Goal: Transaction & Acquisition: Purchase product/service

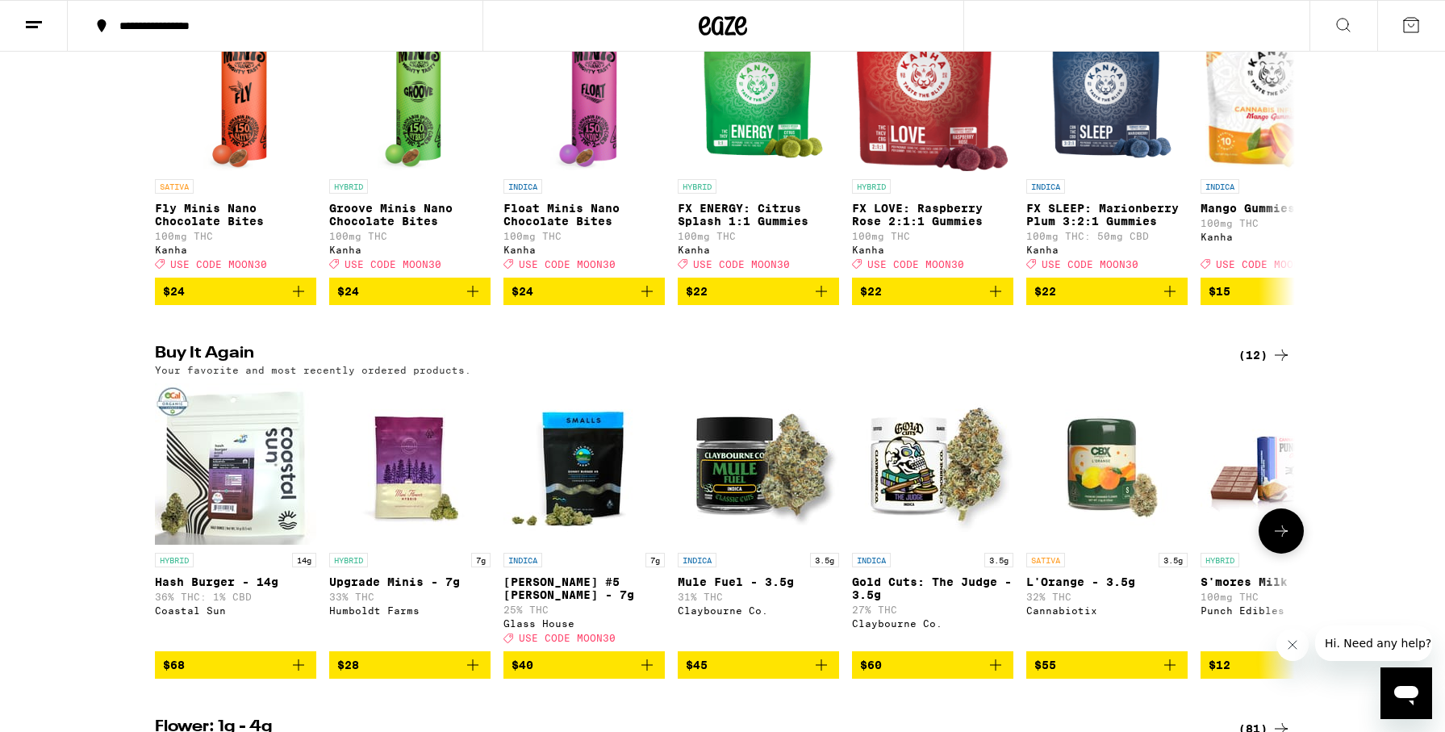
scroll to position [1152, 0]
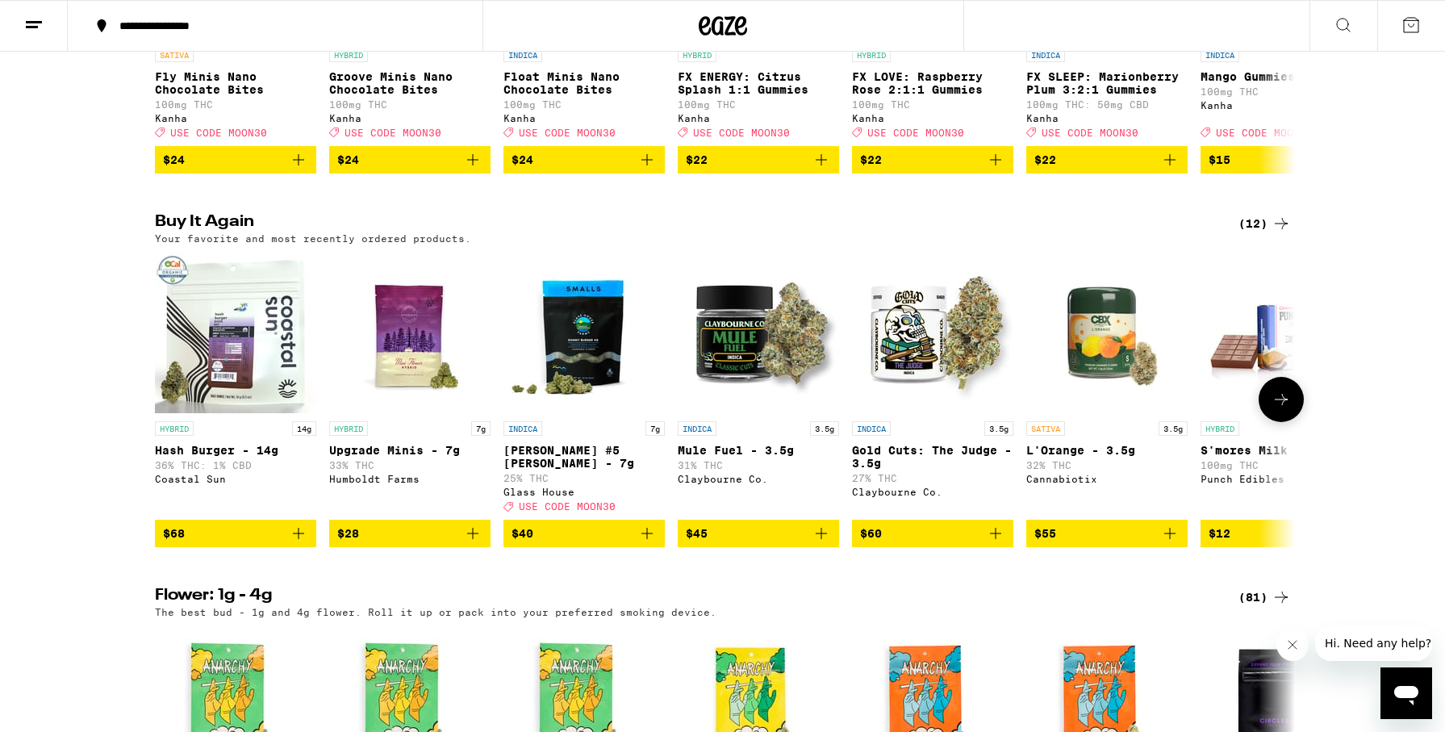
click at [296, 543] on icon "Add to bag" at bounding box center [298, 533] width 19 height 19
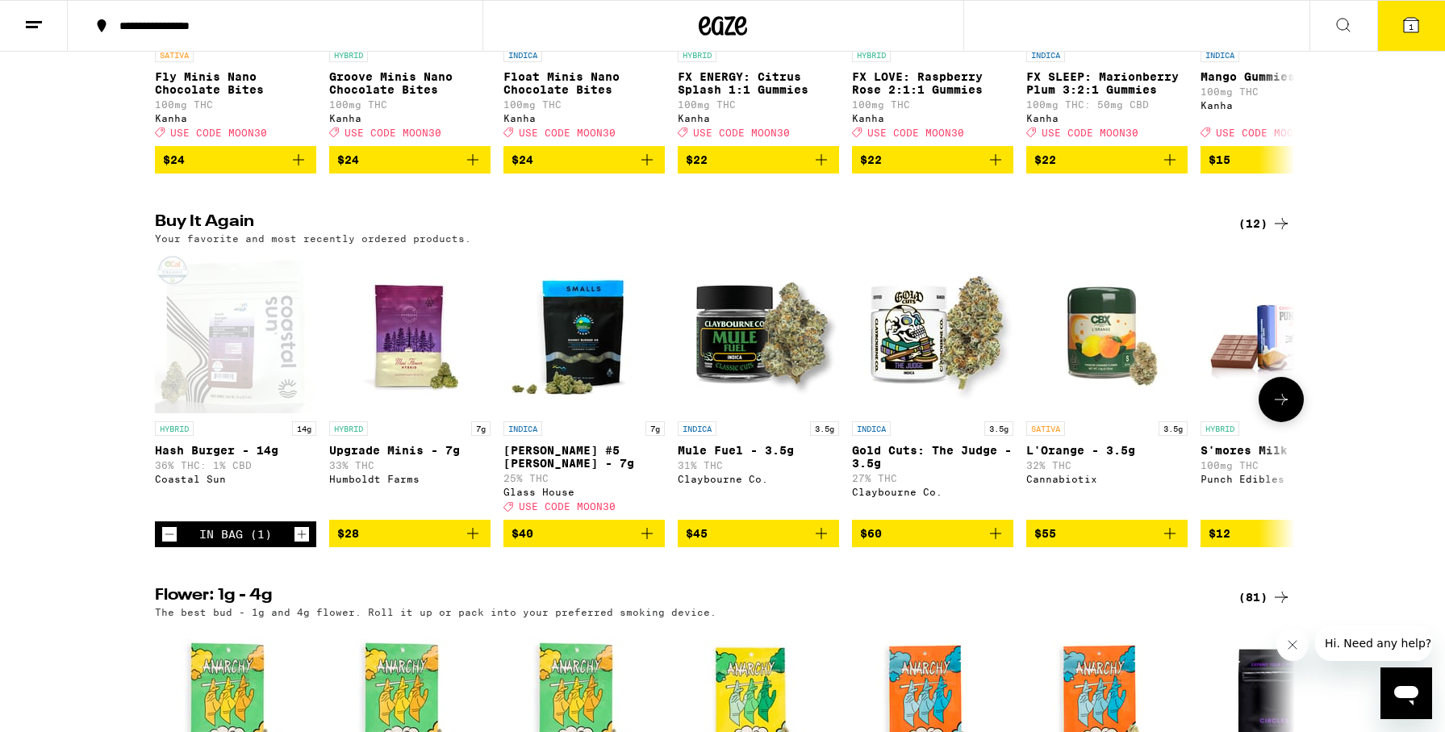
click at [1280, 409] on icon at bounding box center [1281, 399] width 19 height 19
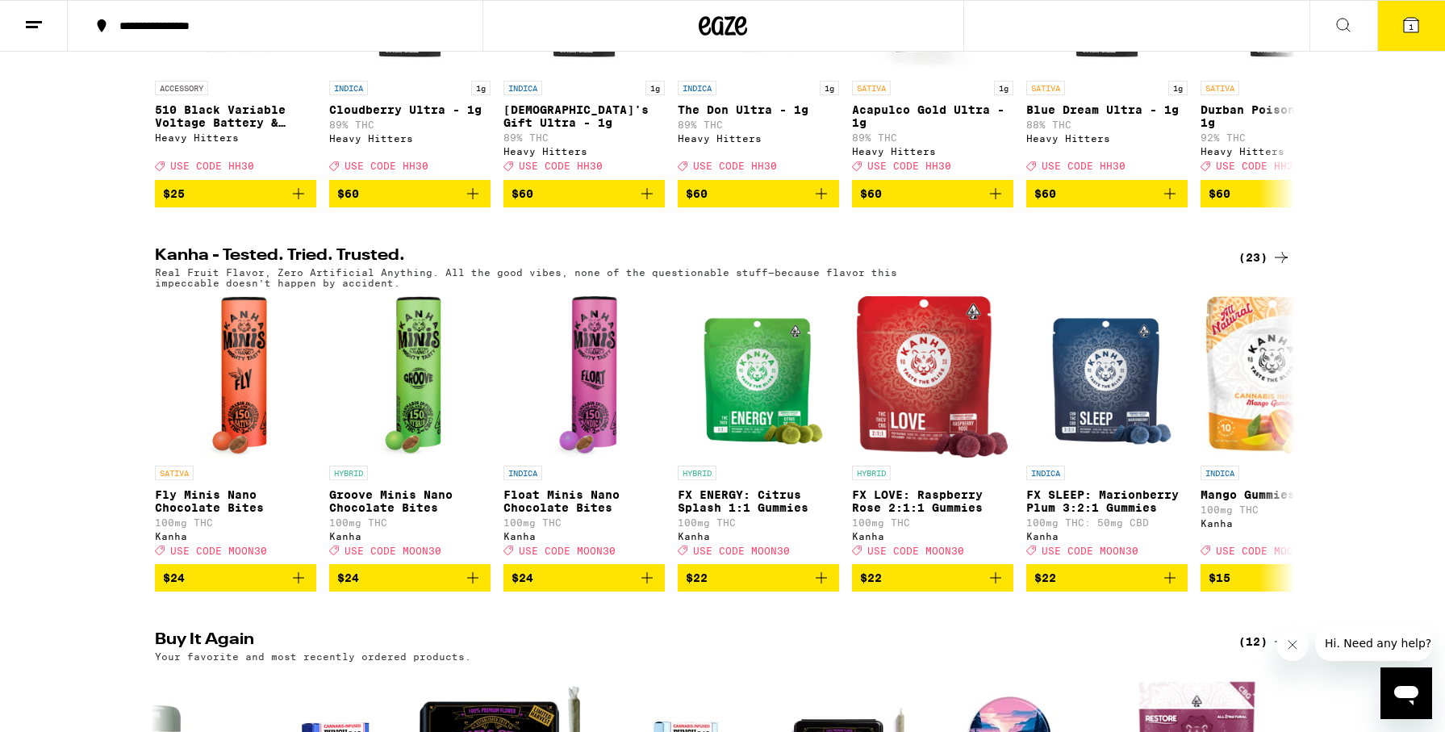
scroll to position [0, 0]
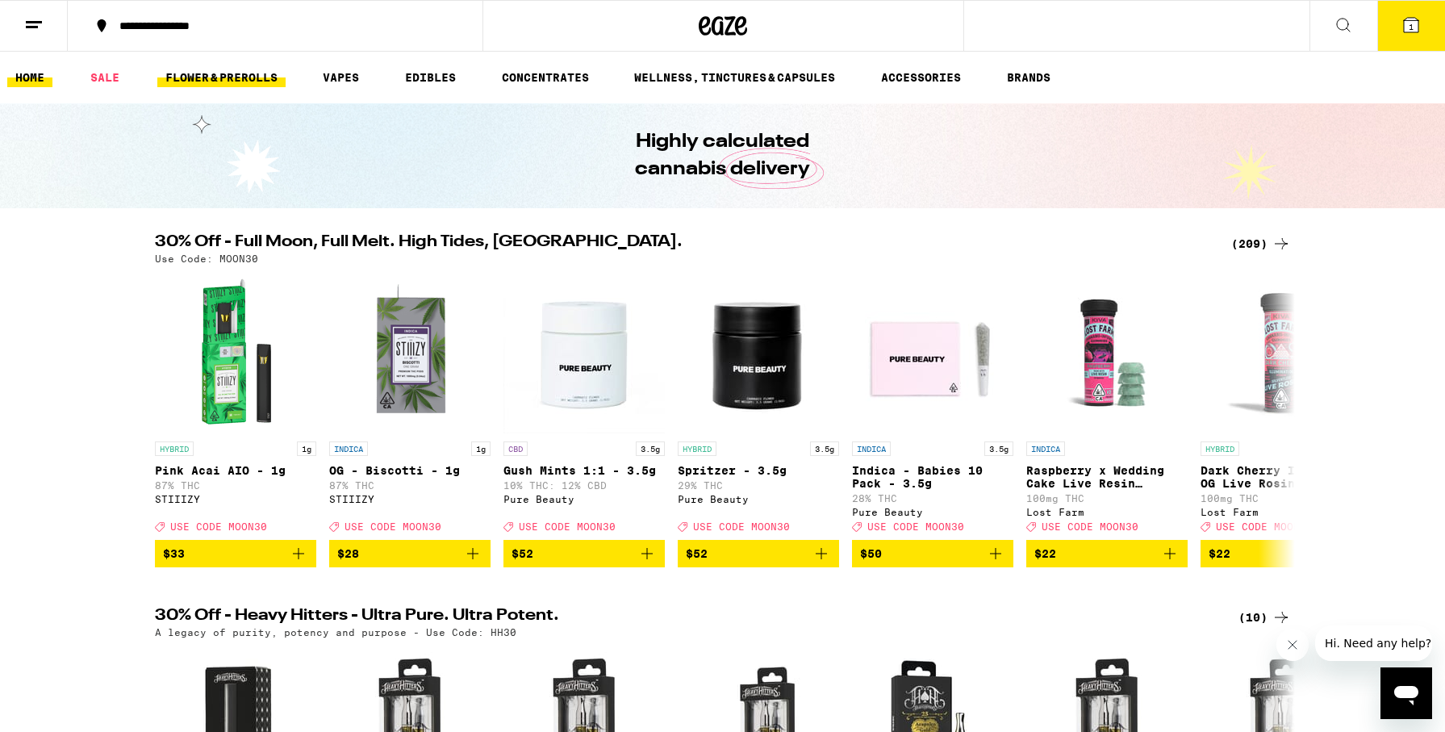
click at [223, 73] on link "FLOWER & PREROLLS" at bounding box center [221, 77] width 128 height 19
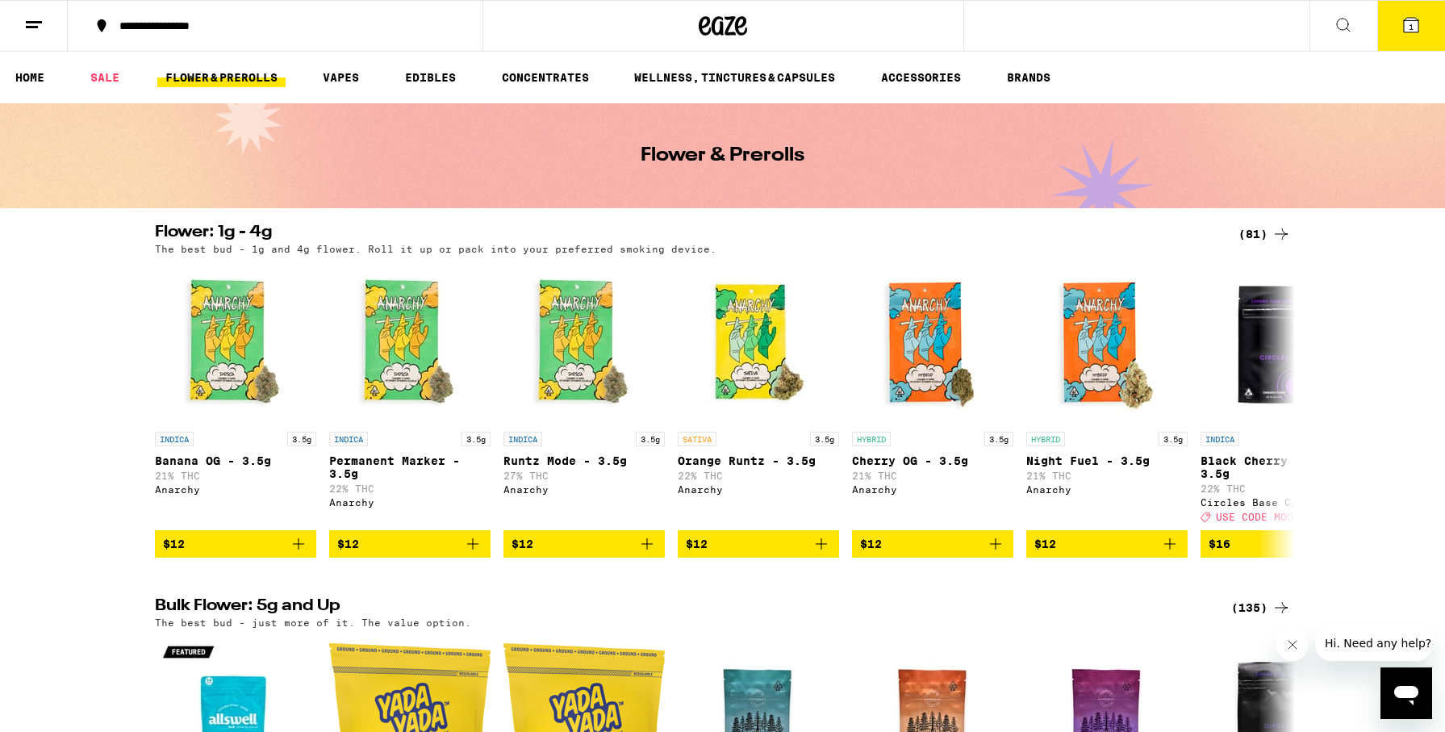
click at [30, 27] on line at bounding box center [32, 27] width 12 height 0
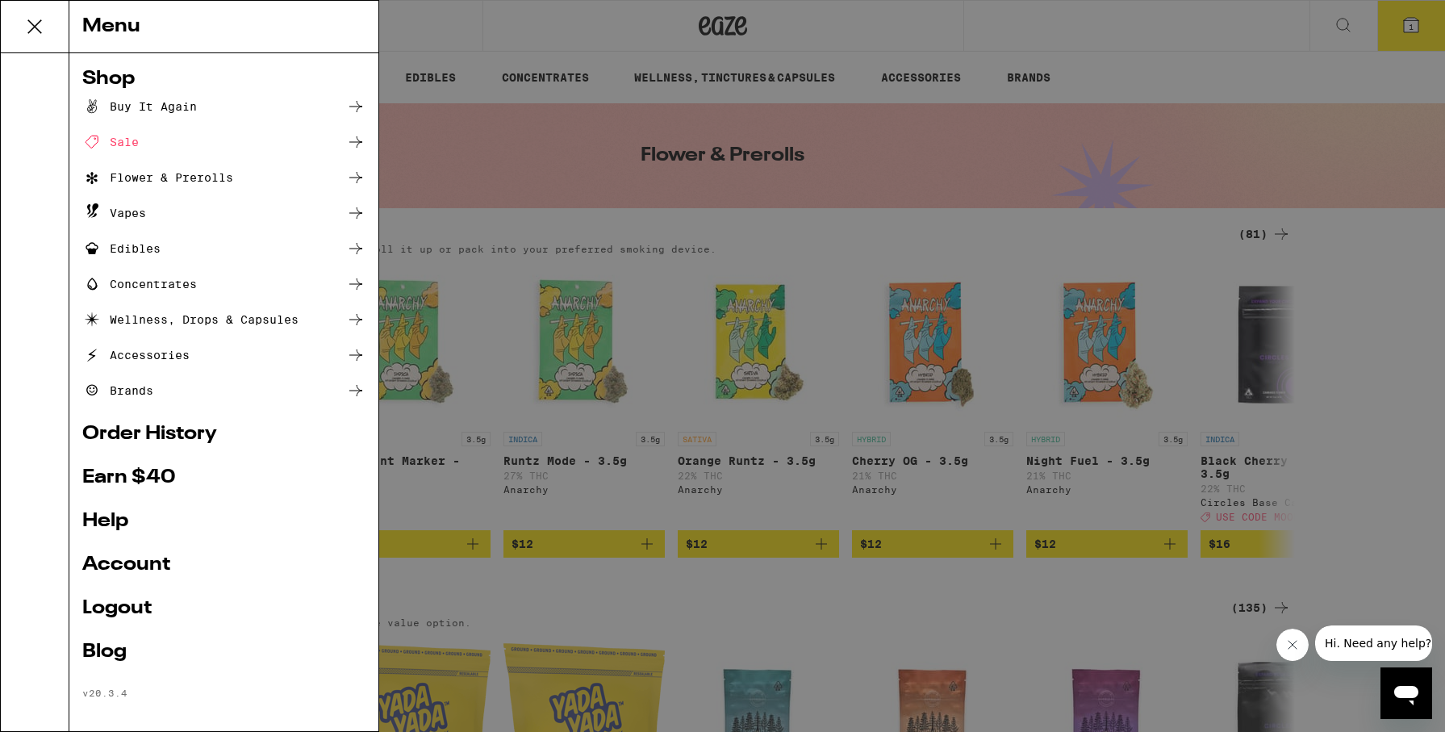
click at [358, 176] on icon at bounding box center [355, 177] width 13 height 11
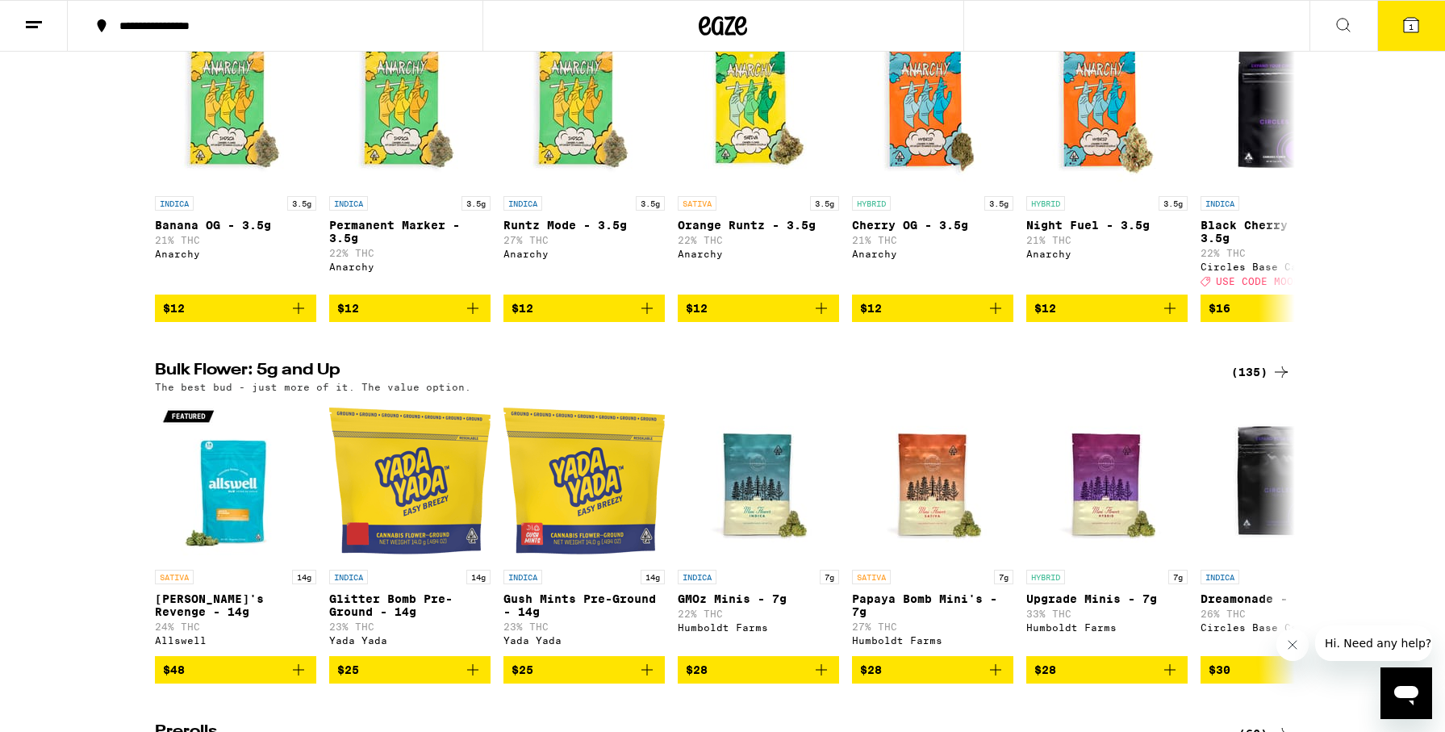
scroll to position [234, 0]
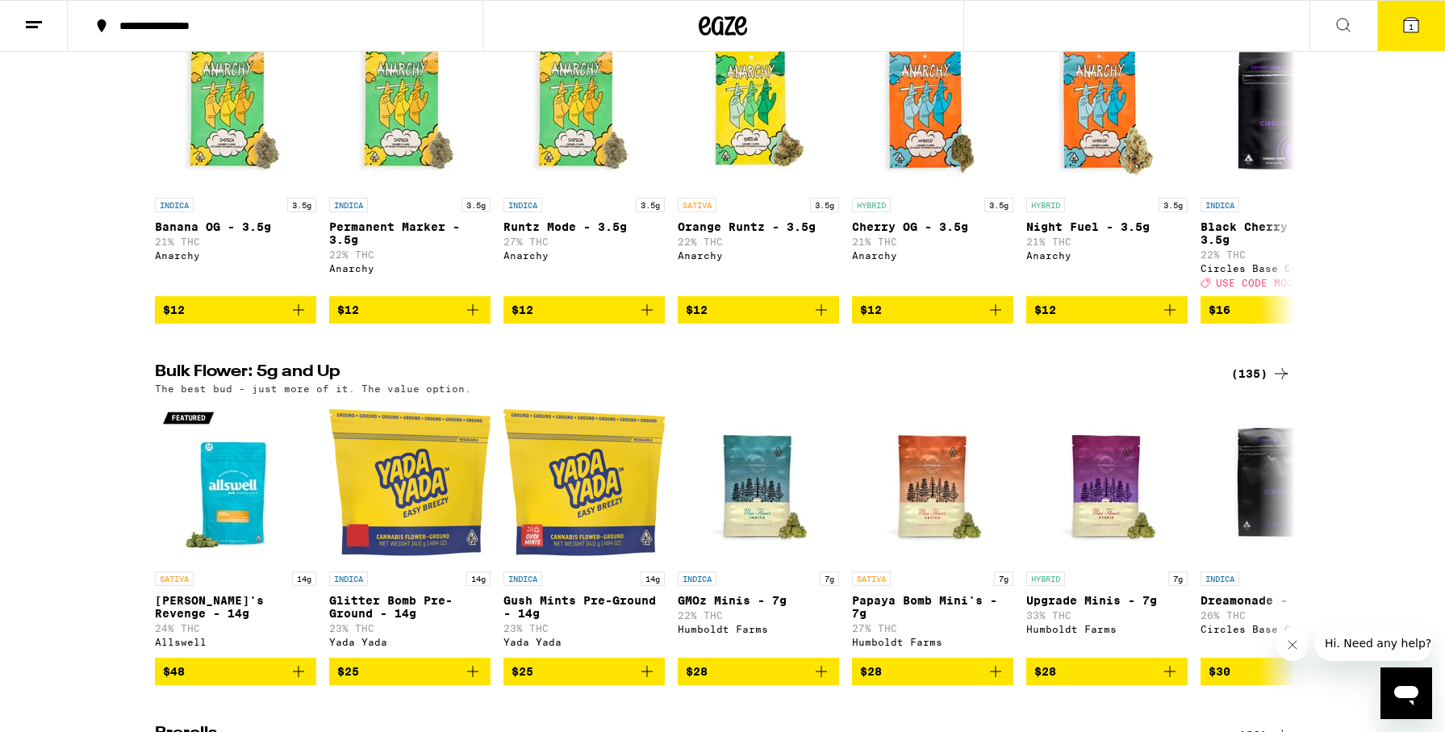
click at [1276, 382] on icon at bounding box center [1281, 373] width 19 height 19
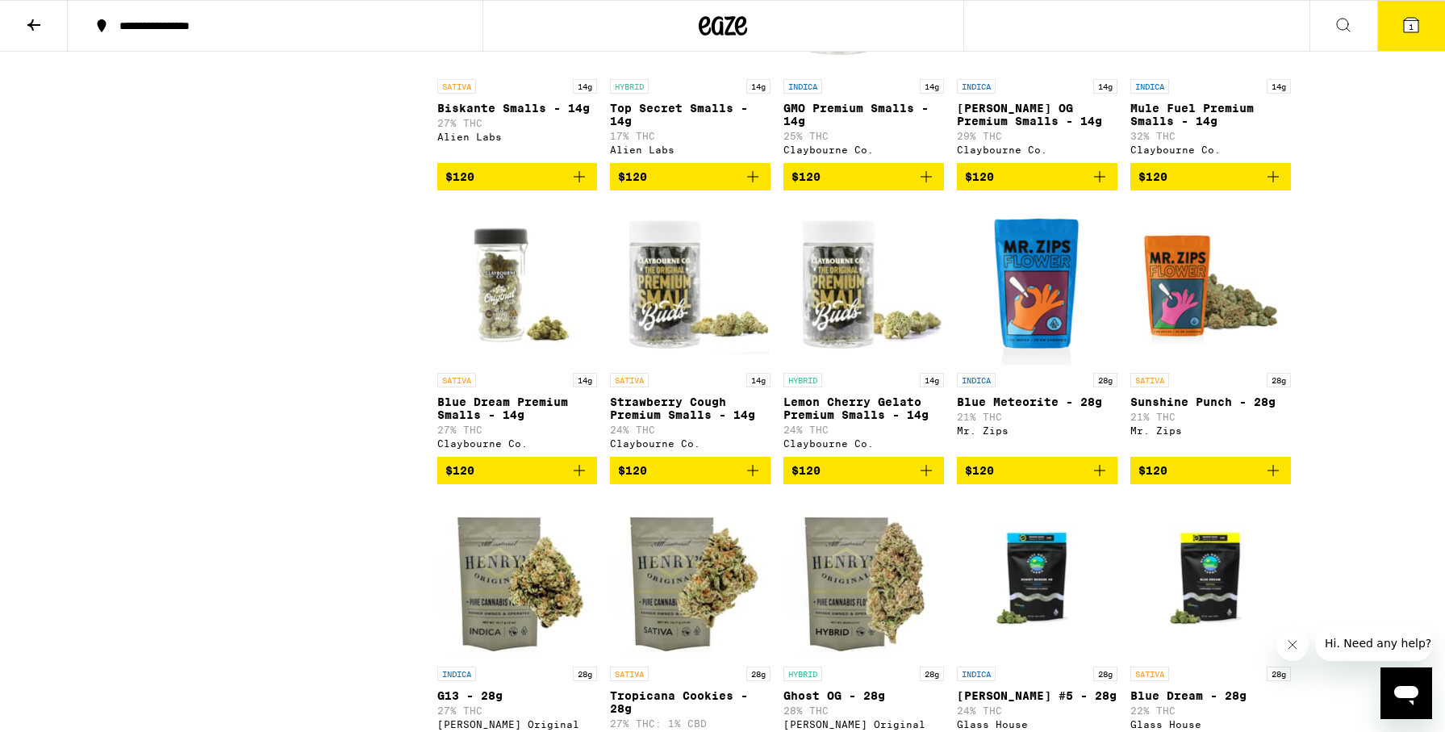
scroll to position [6227, 0]
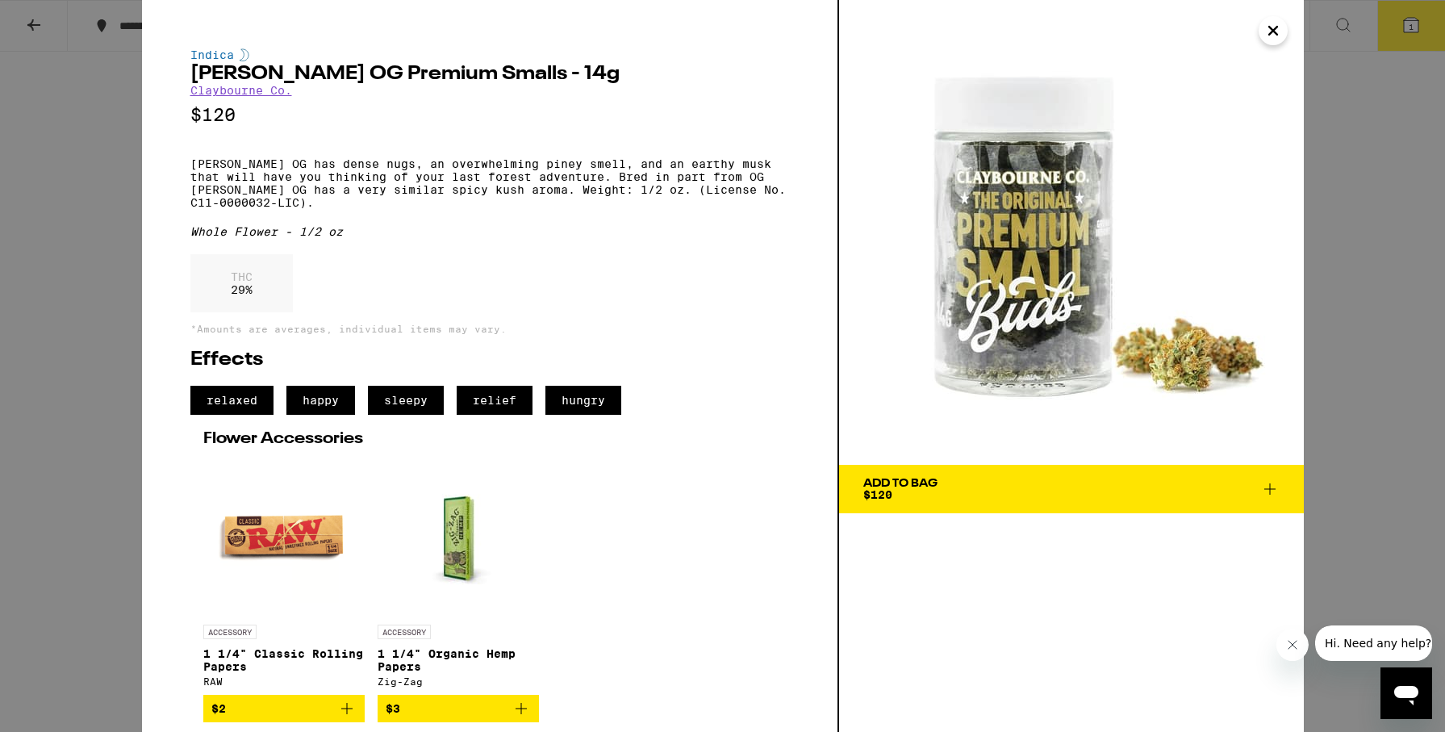
click at [1270, 31] on icon "Close" at bounding box center [1273, 31] width 19 height 24
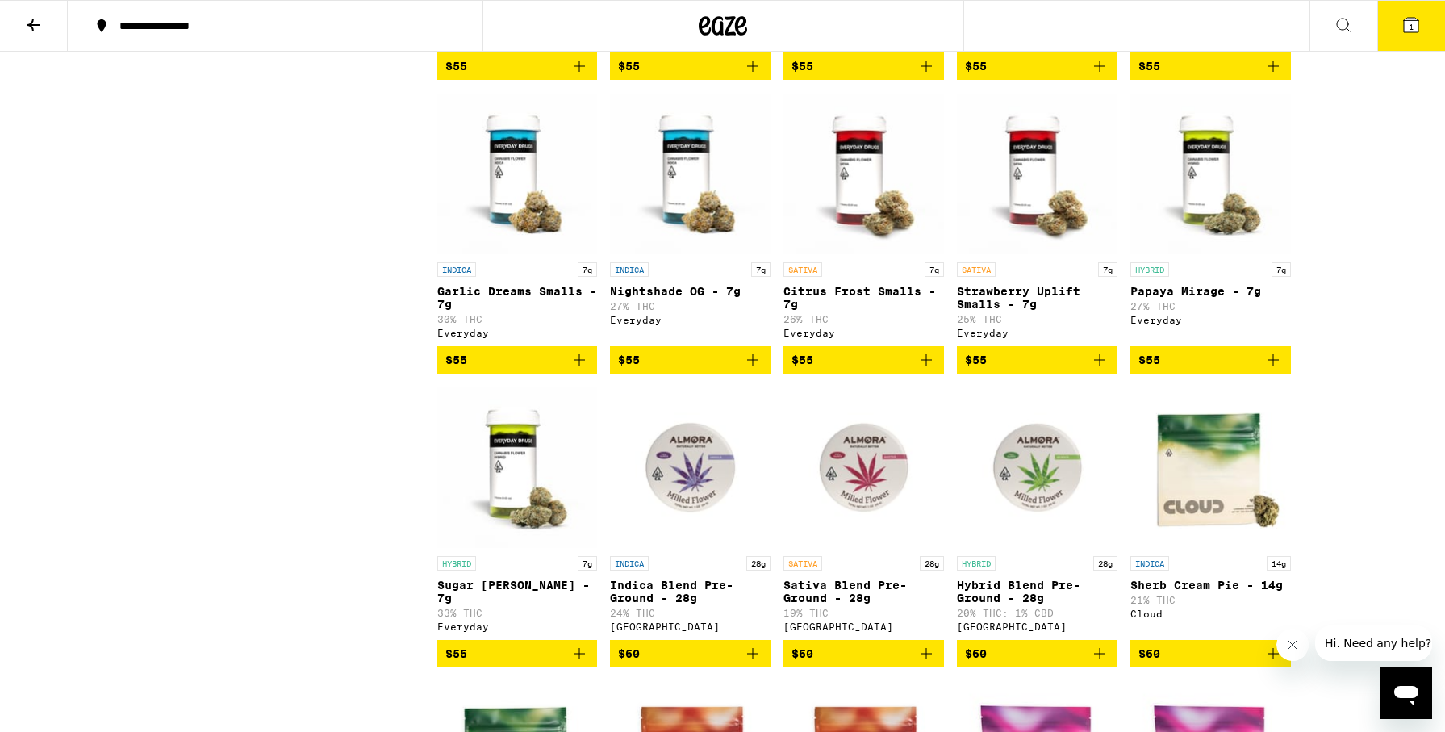
scroll to position [3687, 0]
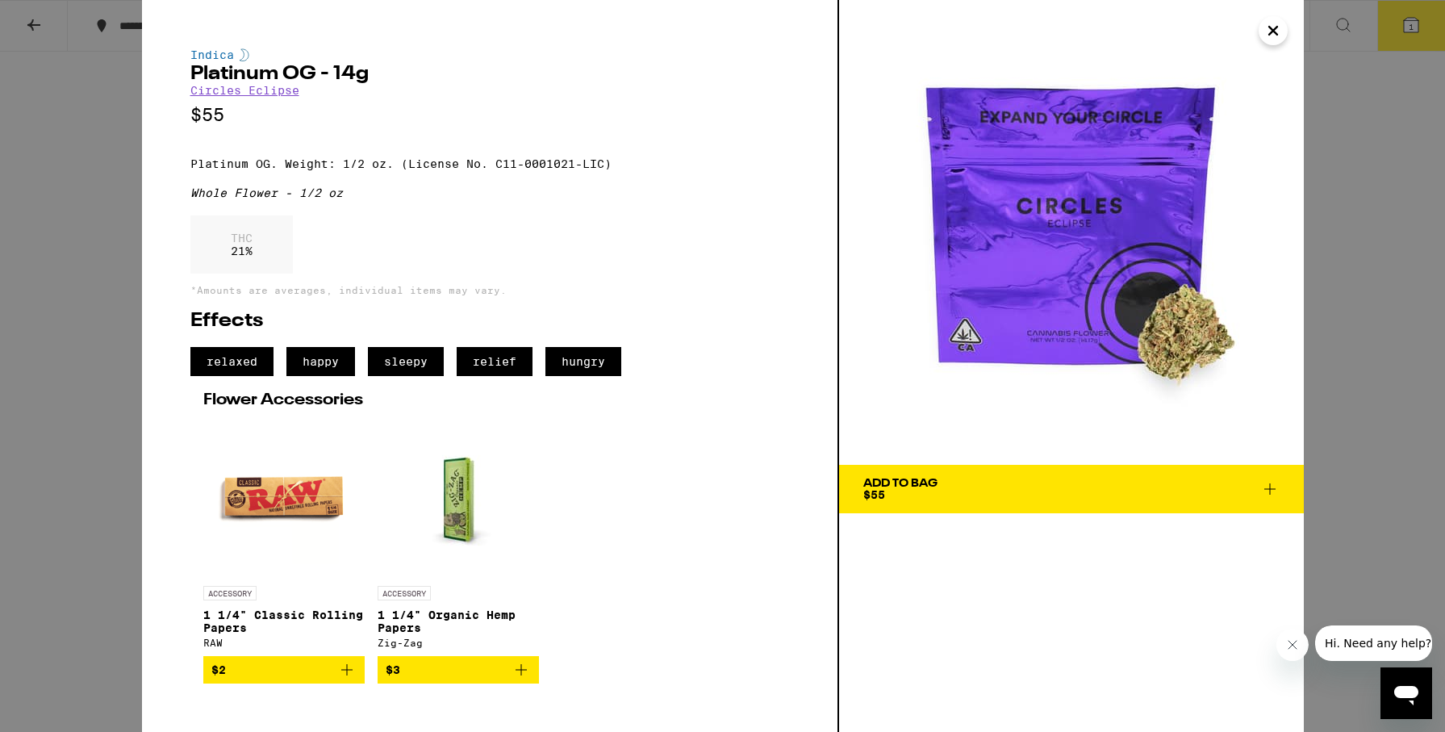
drag, startPoint x: 210, startPoint y: 52, endPoint x: 129, endPoint y: 3, distance: 94.5
click at [210, 52] on div "Indica" at bounding box center [489, 54] width 599 height 13
click at [1278, 26] on icon "Close" at bounding box center [1273, 31] width 19 height 24
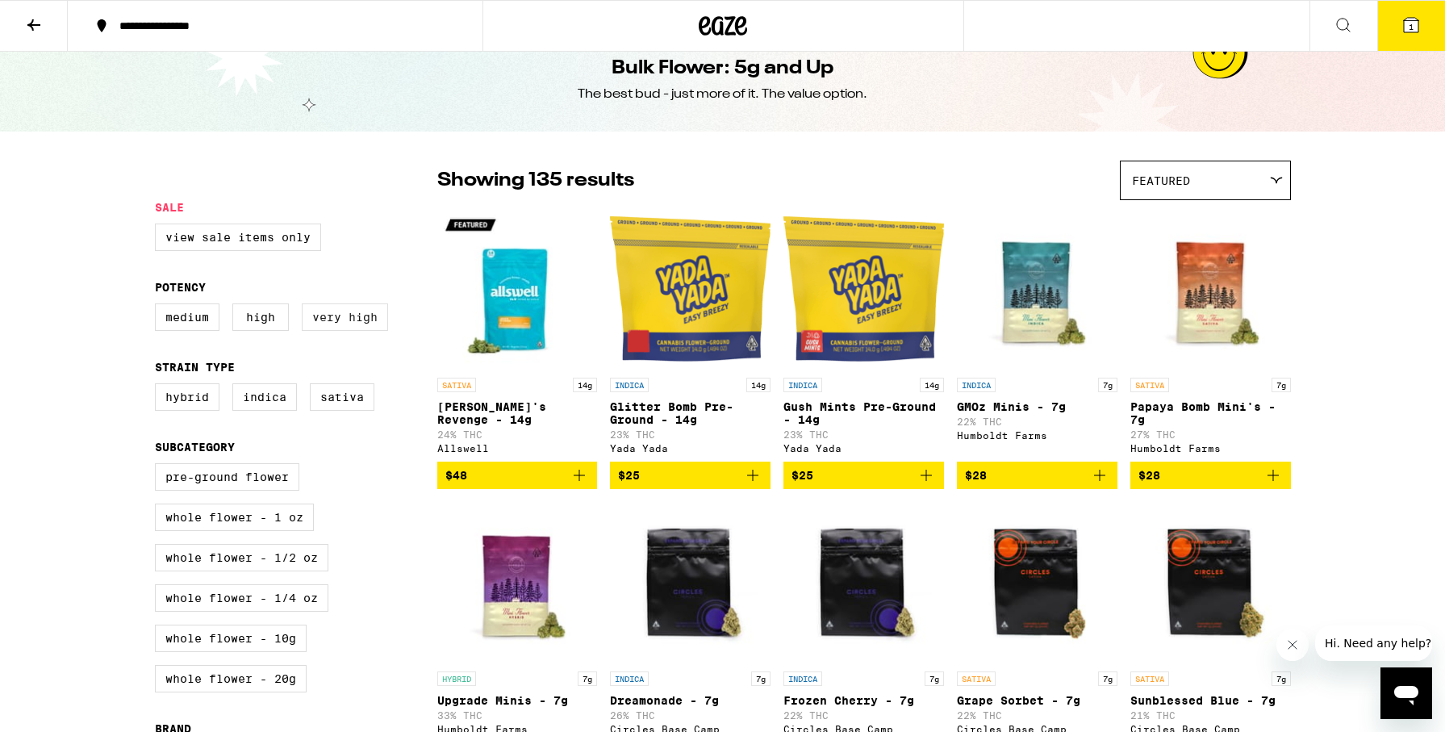
click at [327, 323] on label "Very High" at bounding box center [345, 316] width 86 height 27
click at [159, 307] on input "Very High" at bounding box center [158, 306] width 1 height 1
checkbox input "true"
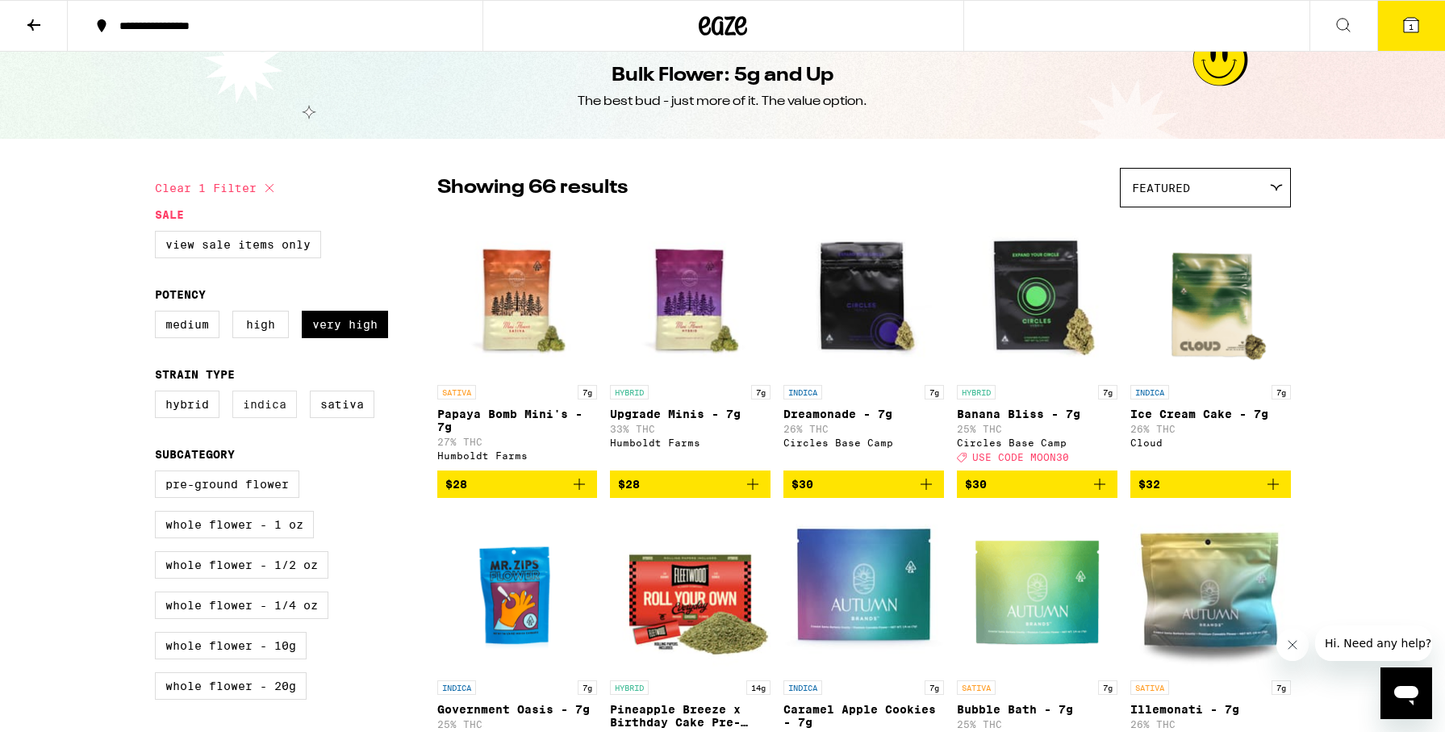
click at [250, 418] on label "Indica" at bounding box center [264, 404] width 65 height 27
click at [159, 394] on input "Indica" at bounding box center [158, 393] width 1 height 1
checkbox input "true"
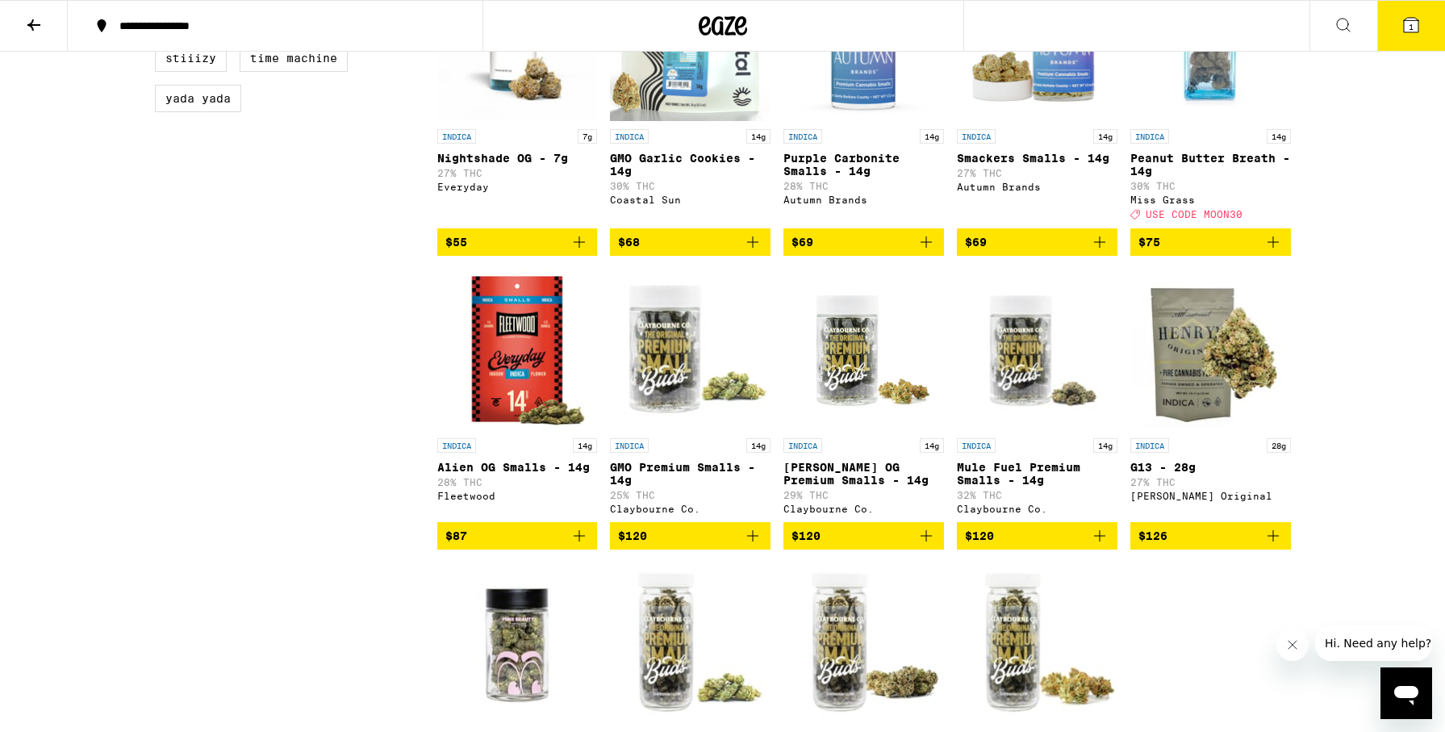
scroll to position [1290, 0]
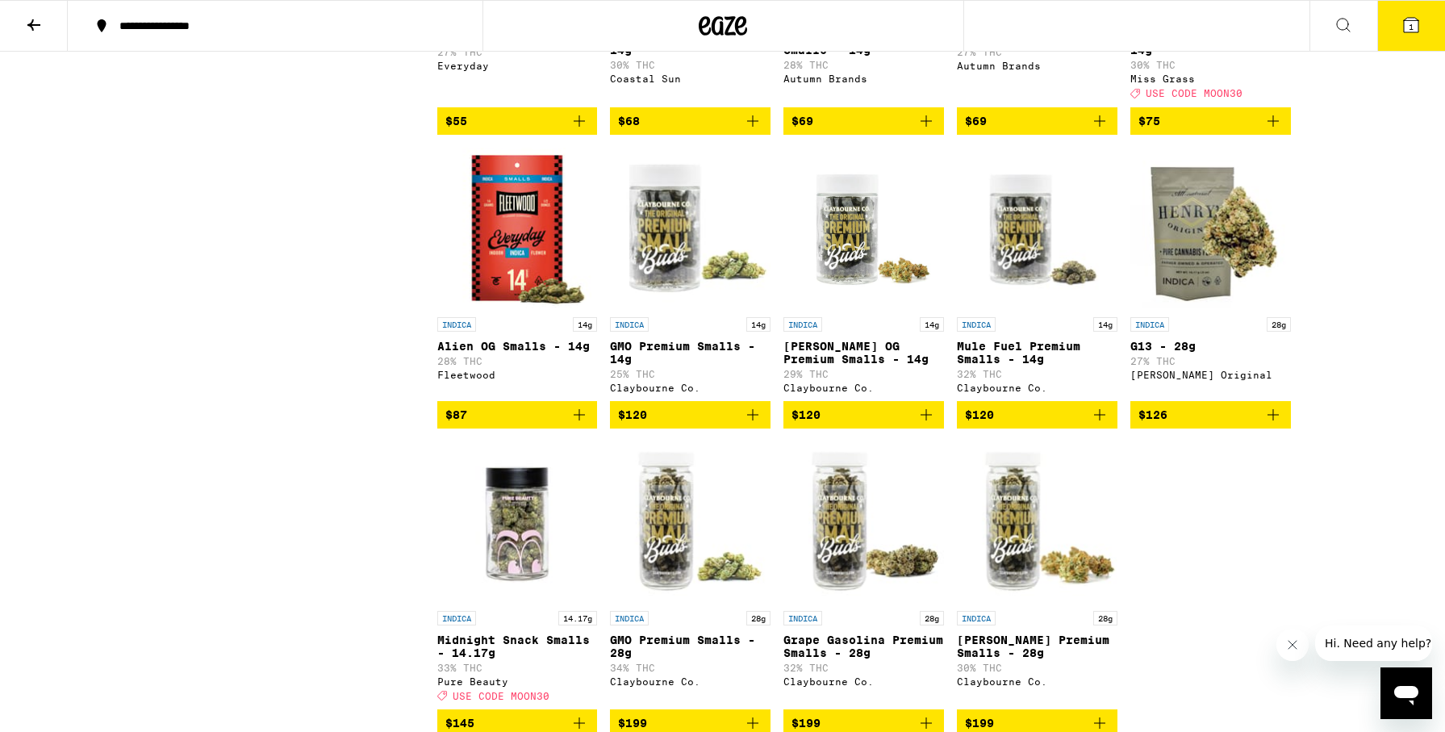
click at [580, 424] on icon "Add to bag" at bounding box center [579, 414] width 19 height 19
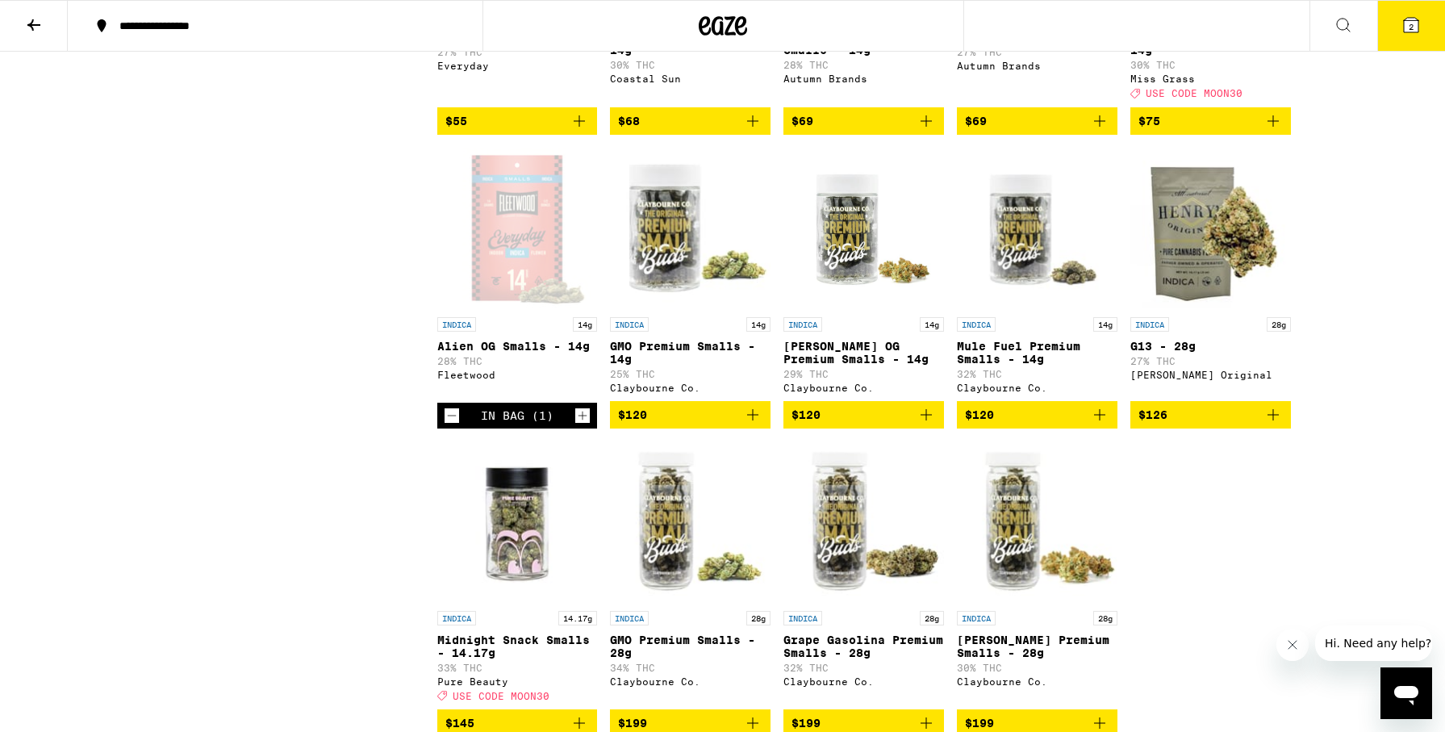
click at [1205, 309] on img "Open page for G13 - 28g from Henry's Original" at bounding box center [1210, 228] width 161 height 161
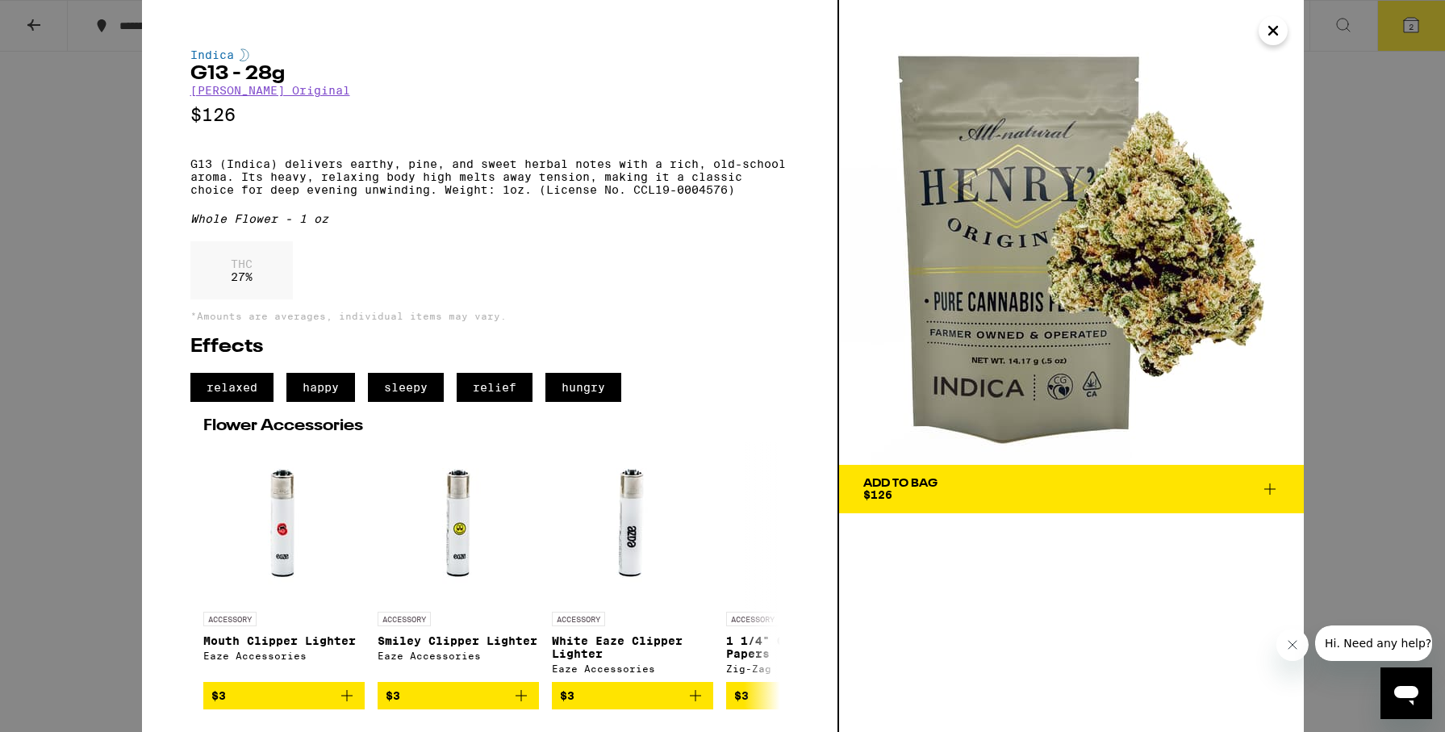
click at [1272, 31] on icon "Close" at bounding box center [1273, 31] width 8 height 8
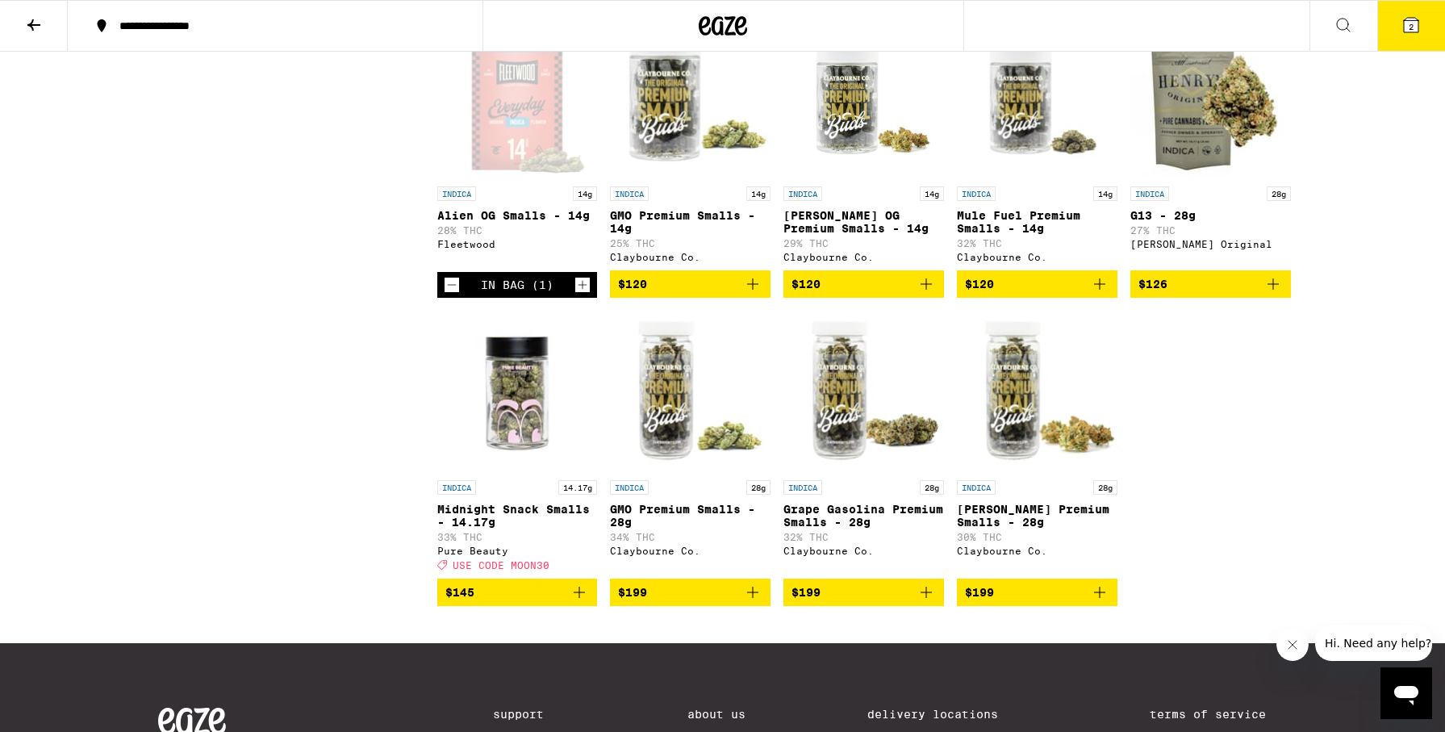
scroll to position [1422, 0]
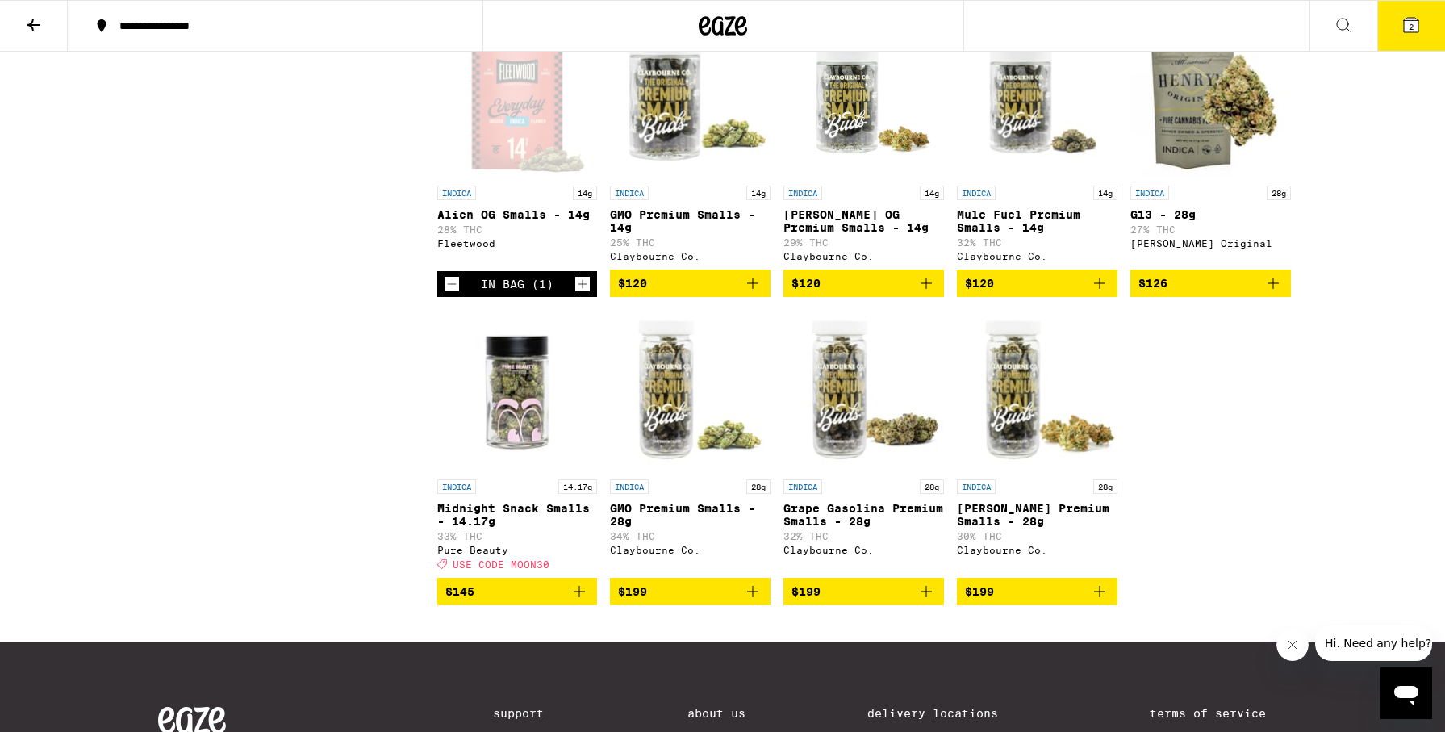
click at [445, 294] on icon "Decrement" at bounding box center [452, 283] width 15 height 19
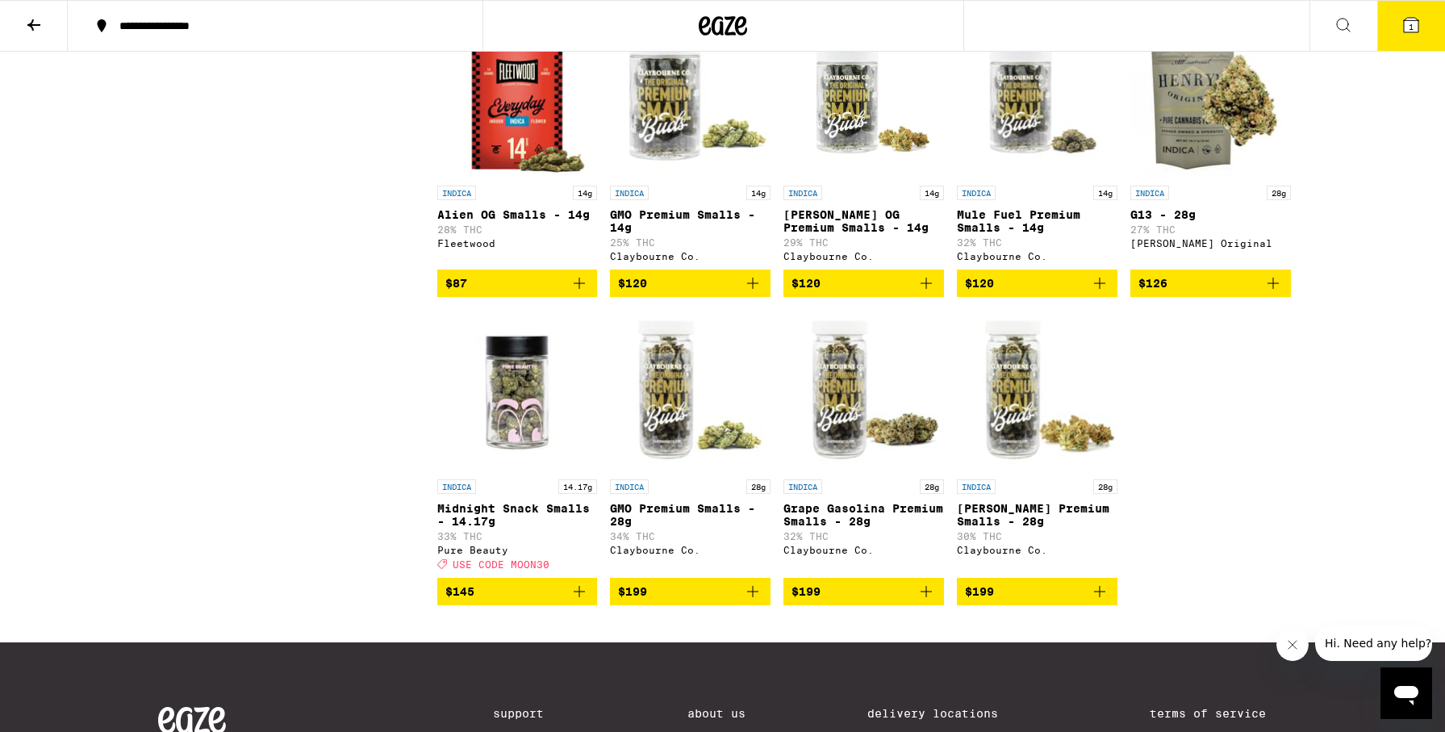
click at [520, 528] on p "Midnight Snack Smalls - 14.17g" at bounding box center [517, 515] width 161 height 26
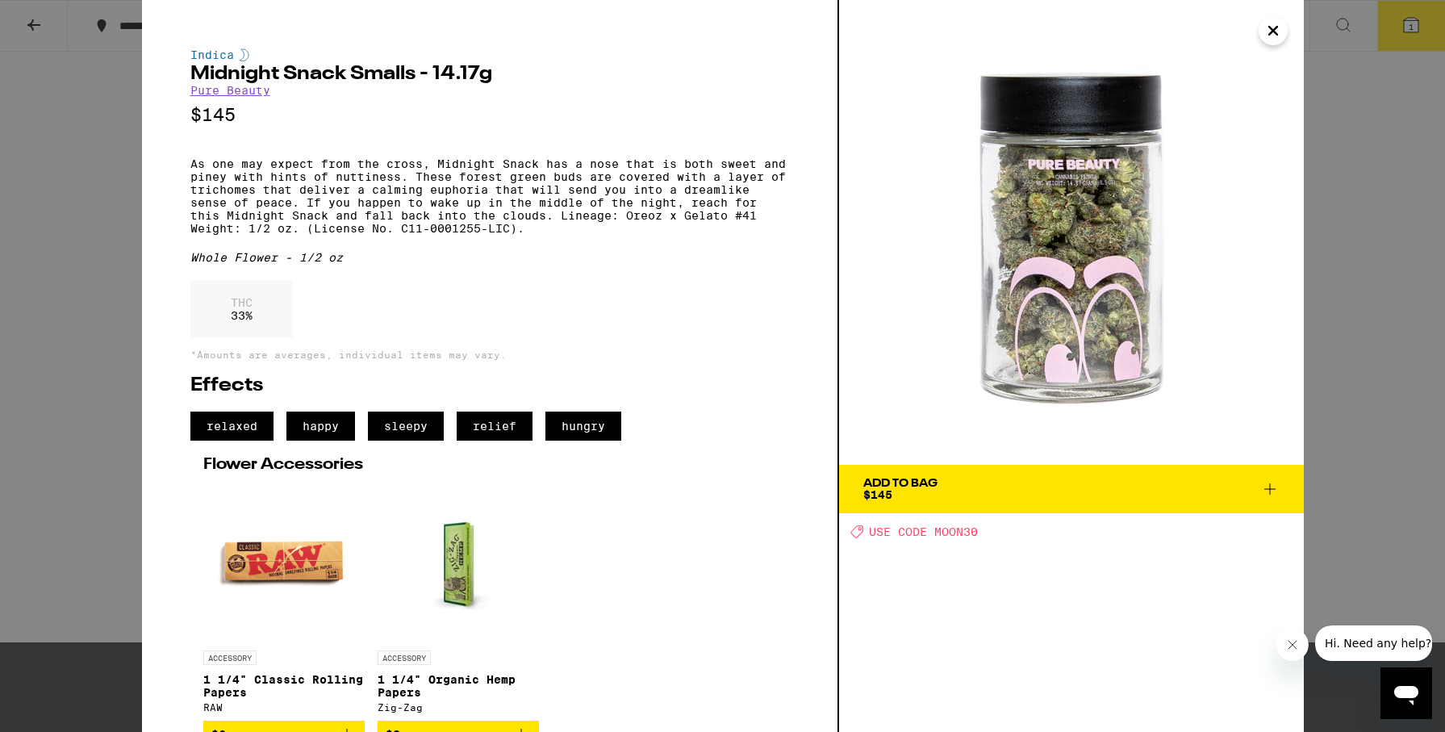
click at [1268, 486] on icon at bounding box center [1269, 488] width 19 height 19
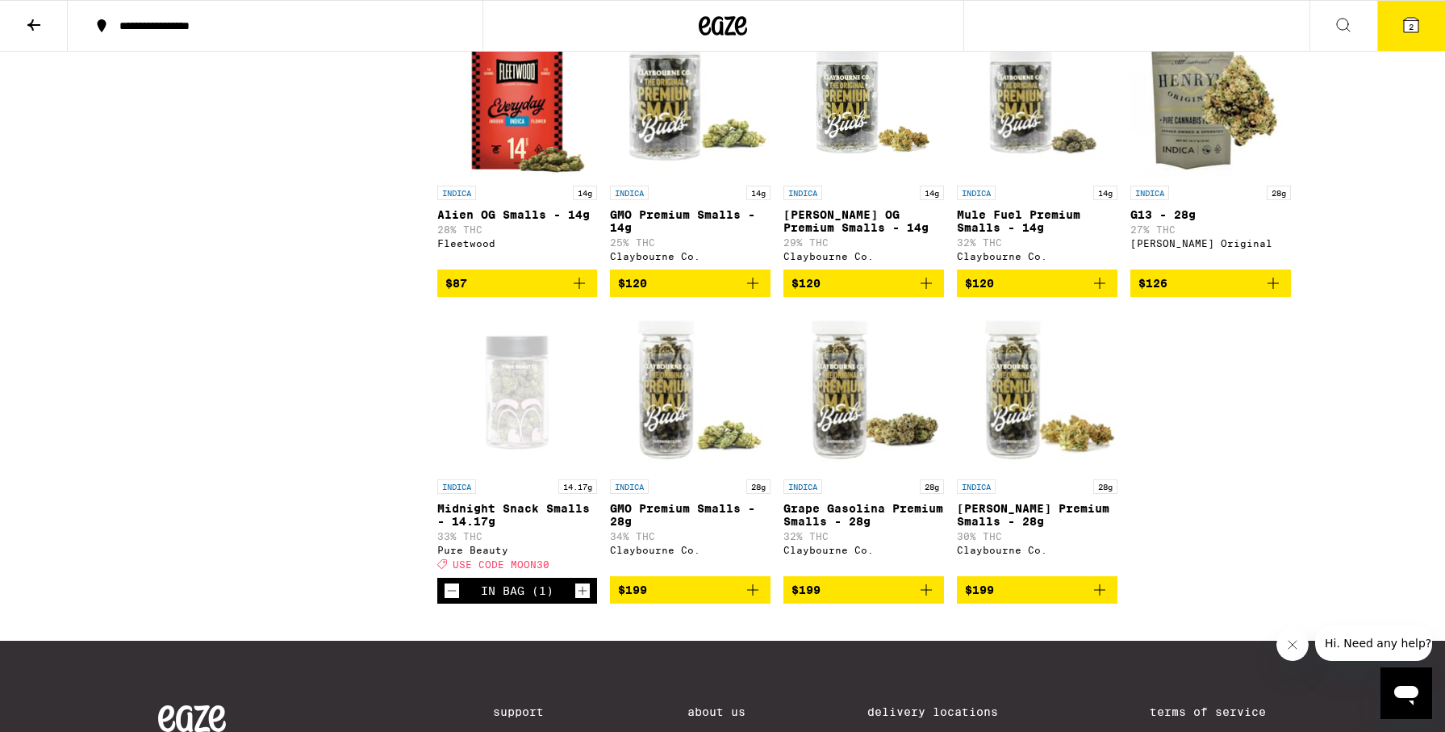
click at [1418, 39] on button "2" at bounding box center [1411, 26] width 68 height 50
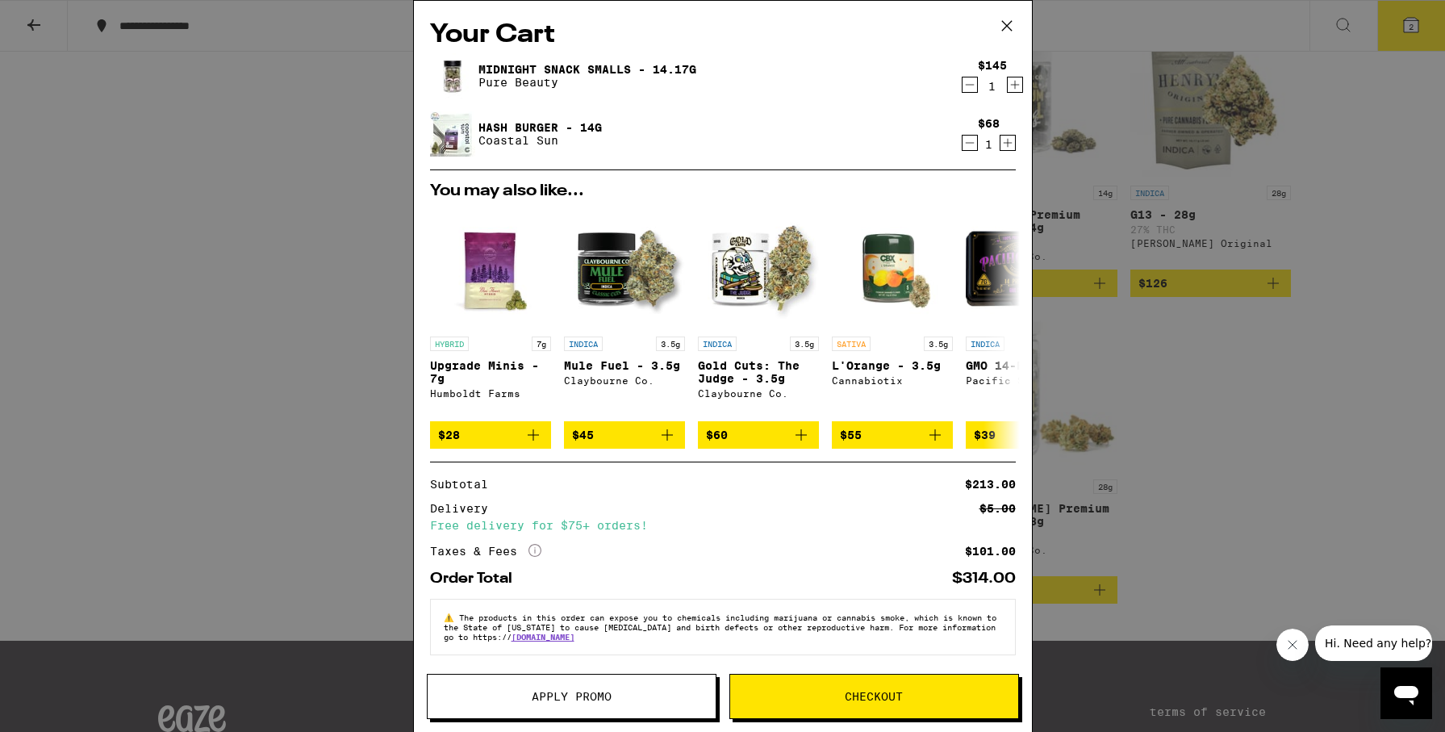
click at [1009, 25] on icon at bounding box center [1007, 26] width 24 height 24
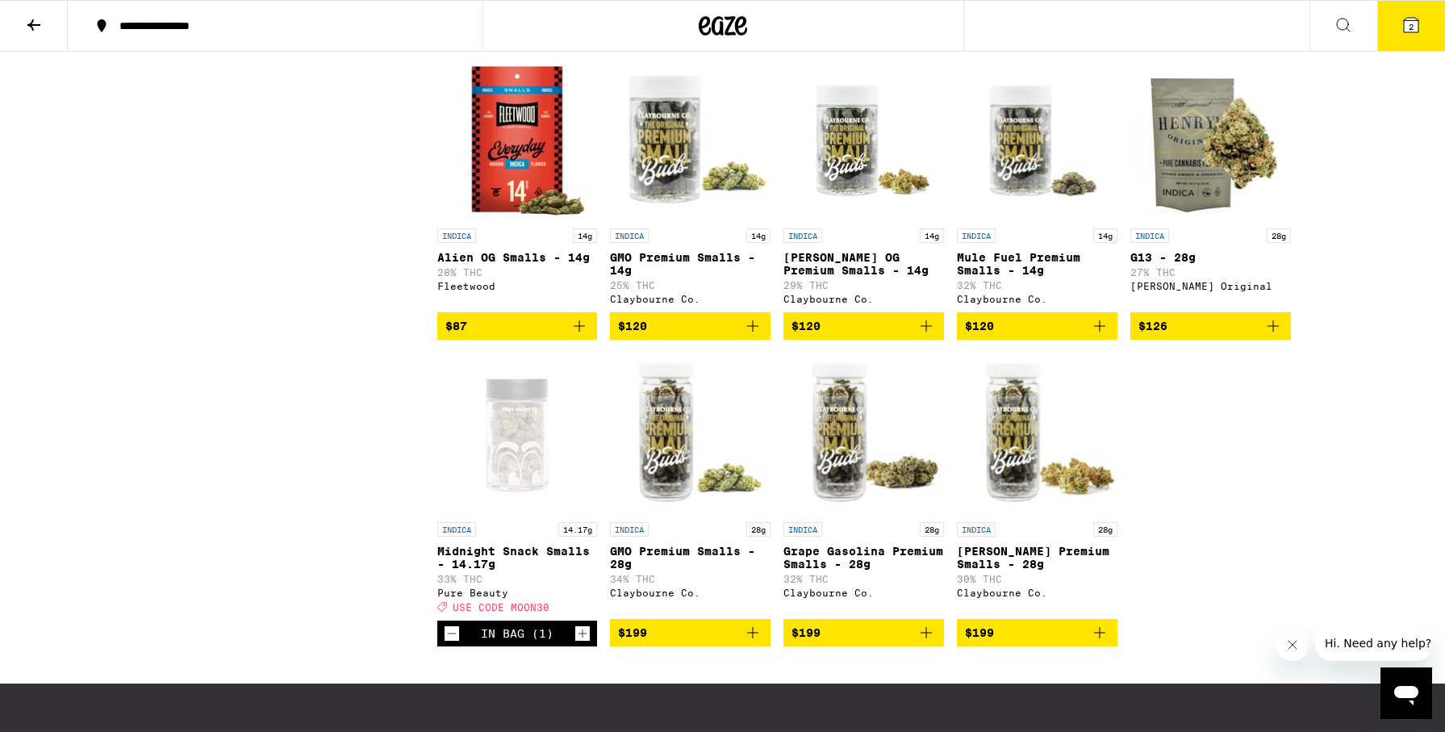
scroll to position [1419, 0]
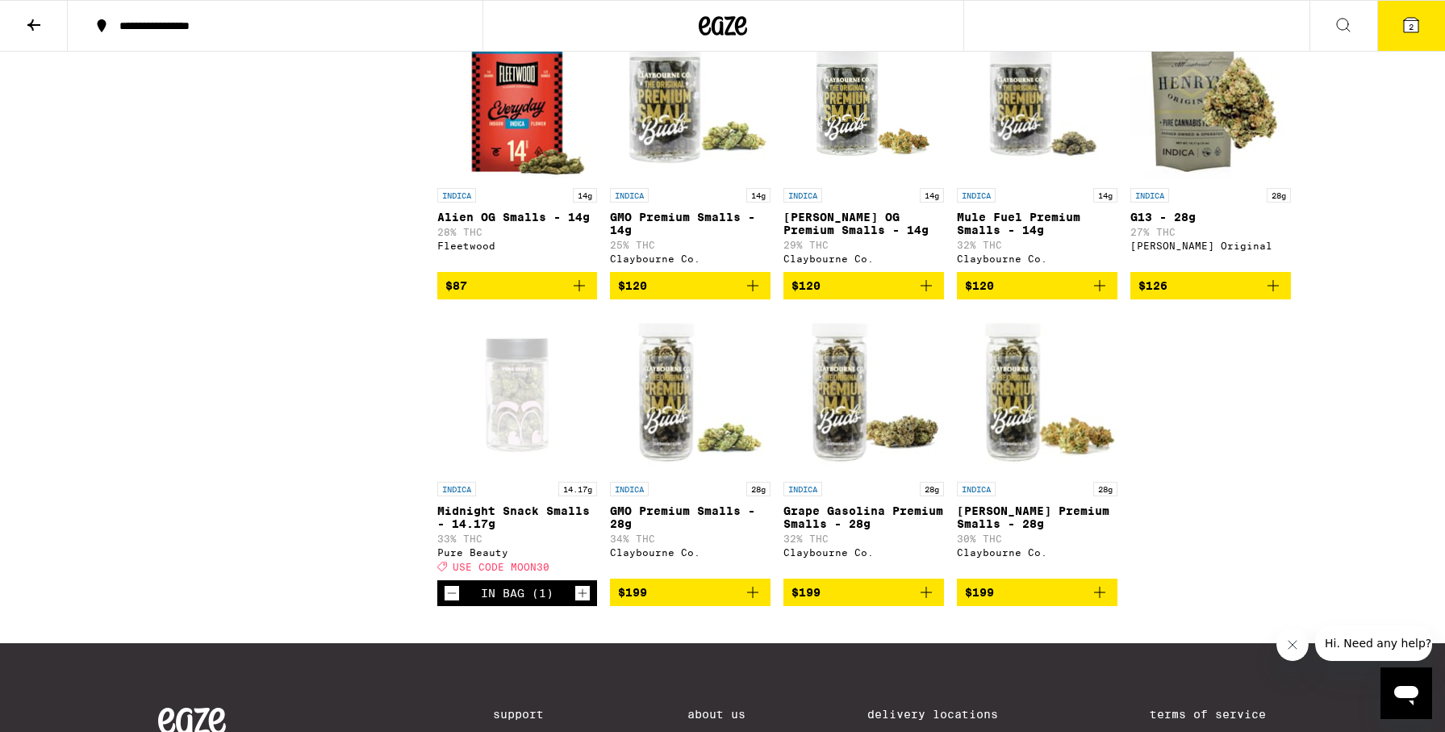
click at [1388, 31] on button "2" at bounding box center [1411, 26] width 68 height 50
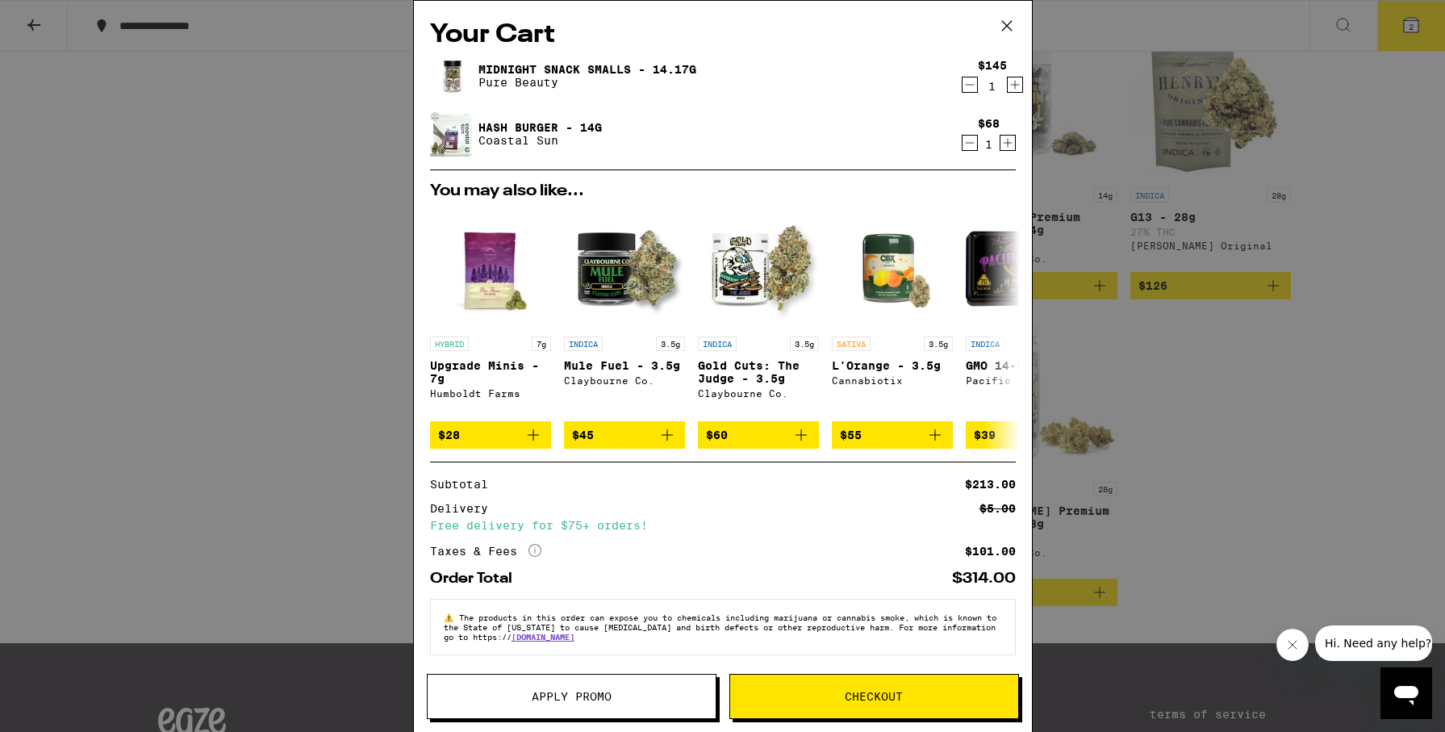
click at [568, 696] on span "Apply Promo" at bounding box center [572, 696] width 80 height 11
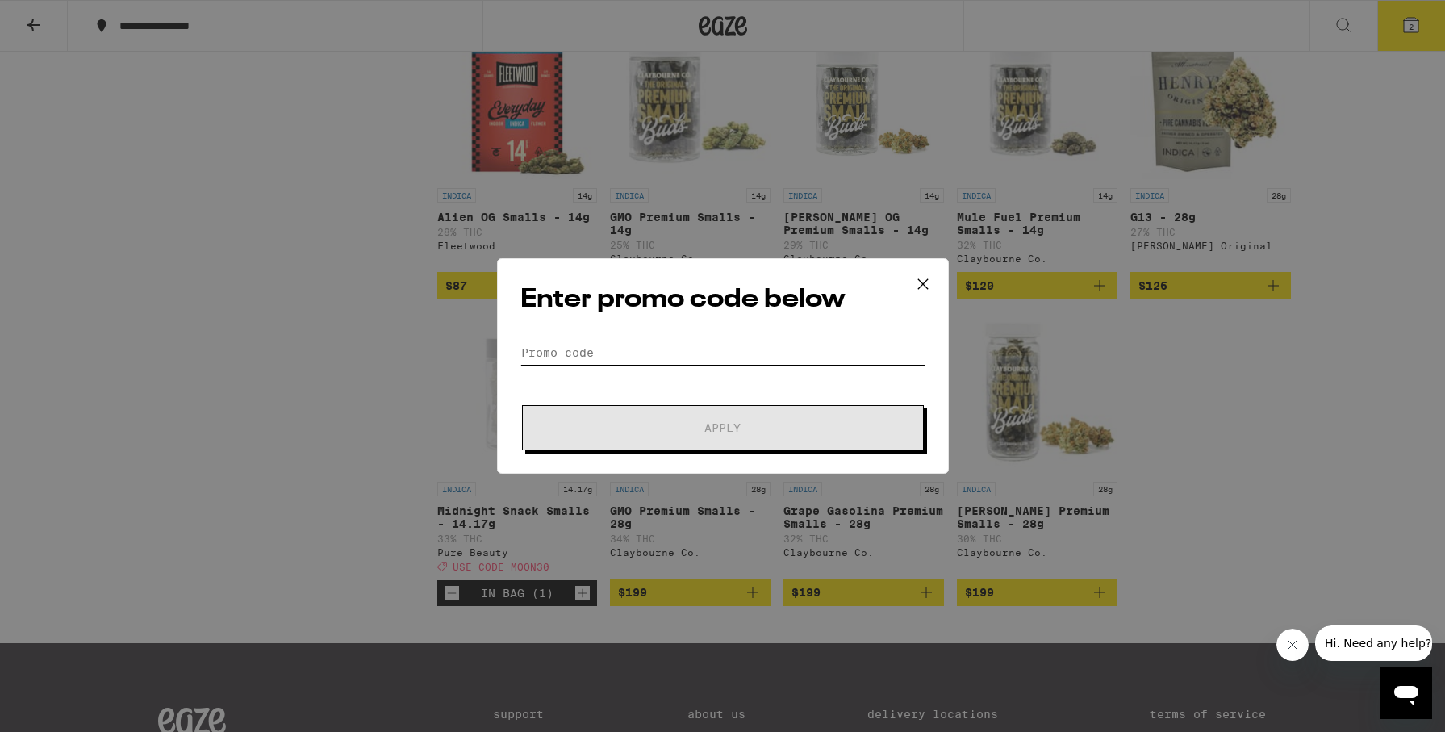
click at [555, 343] on input "Promo Code" at bounding box center [722, 352] width 405 height 24
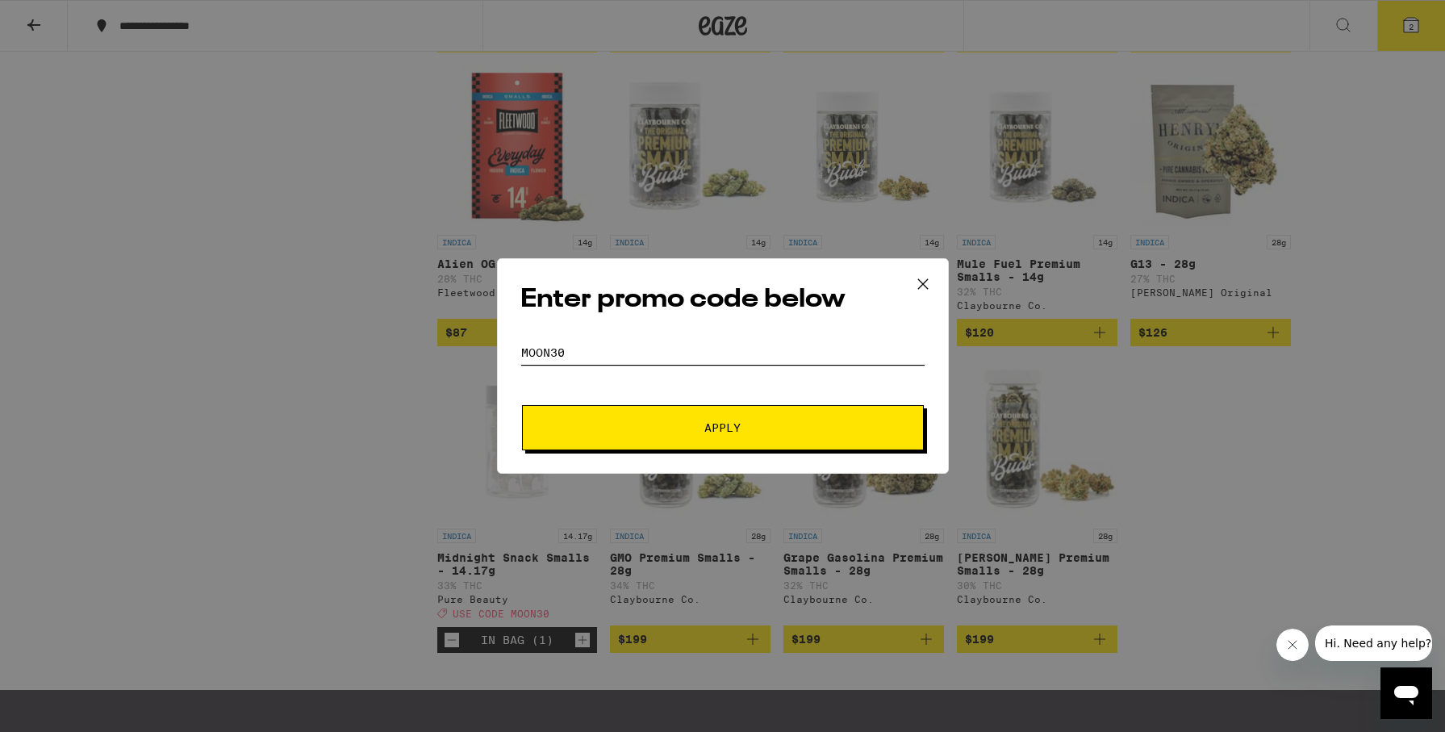
scroll to position [1372, 0]
type input "MOON30"
click at [670, 429] on span "Apply" at bounding box center [723, 427] width 290 height 11
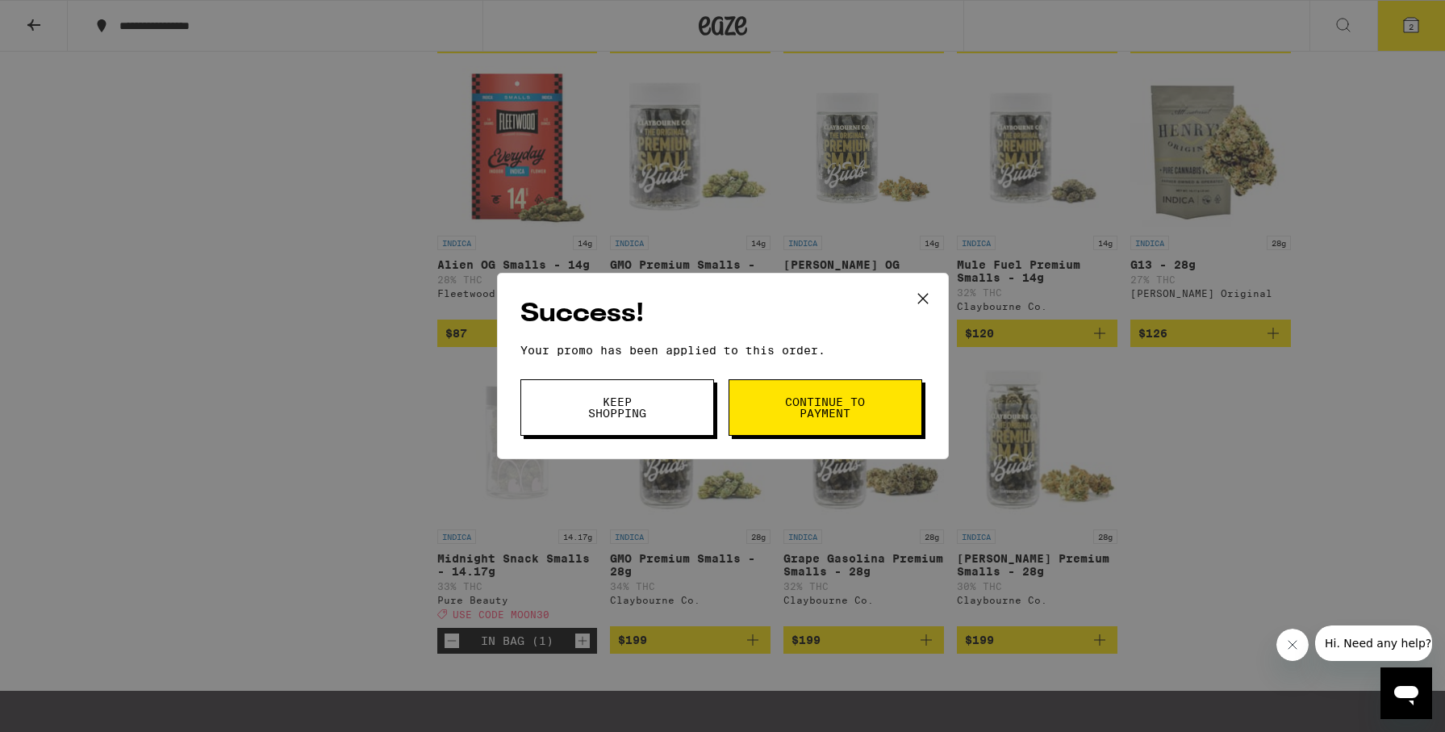
click at [799, 410] on span "Continue to payment" at bounding box center [825, 407] width 82 height 23
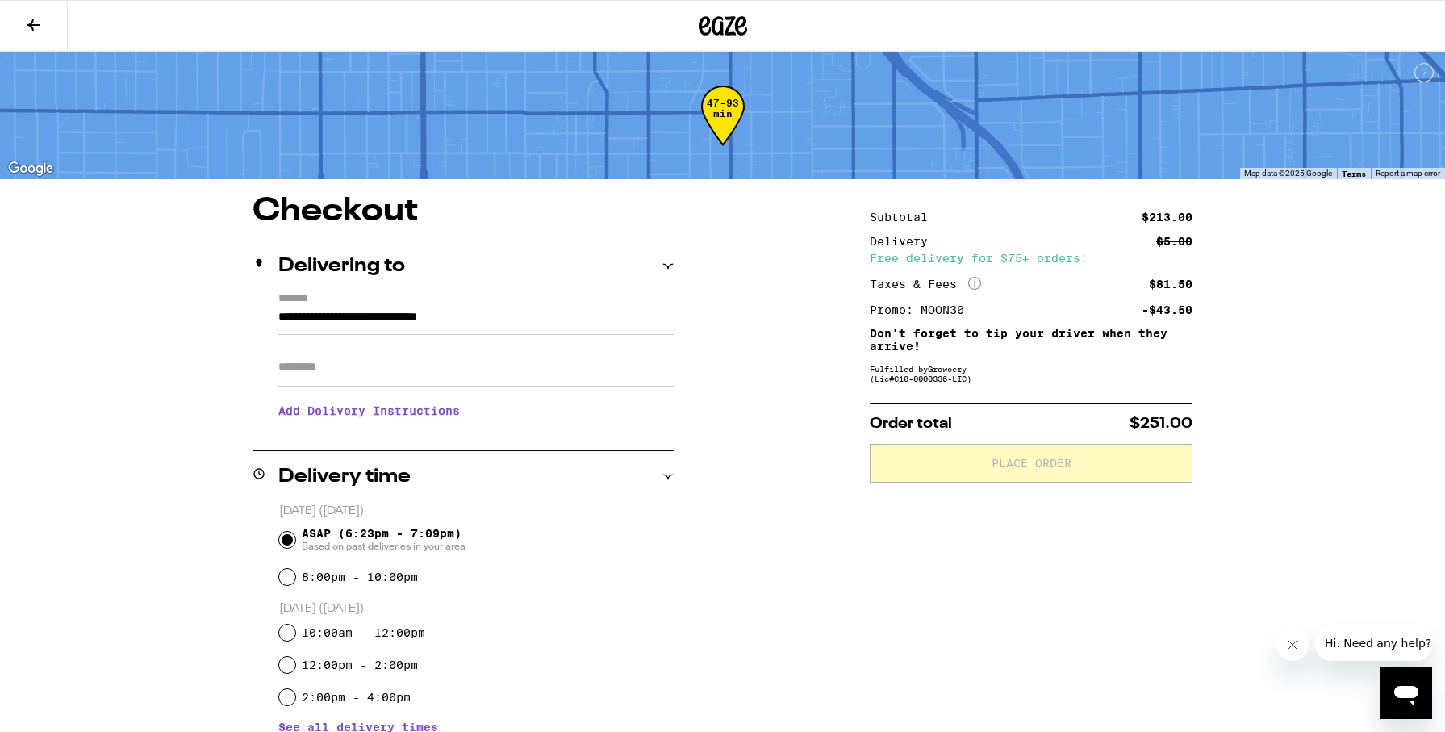
click at [24, 22] on icon at bounding box center [33, 24] width 19 height 19
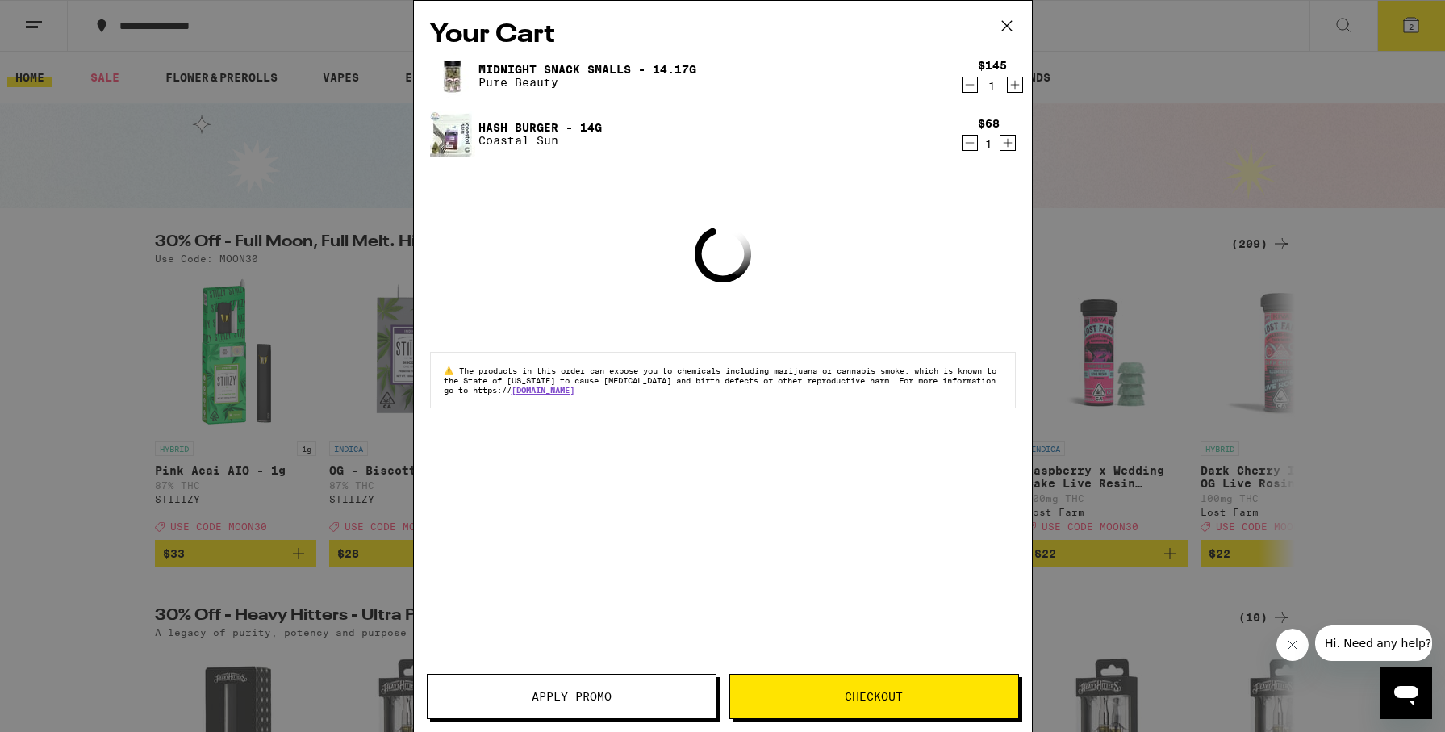
click at [966, 148] on icon "Decrement" at bounding box center [970, 142] width 15 height 19
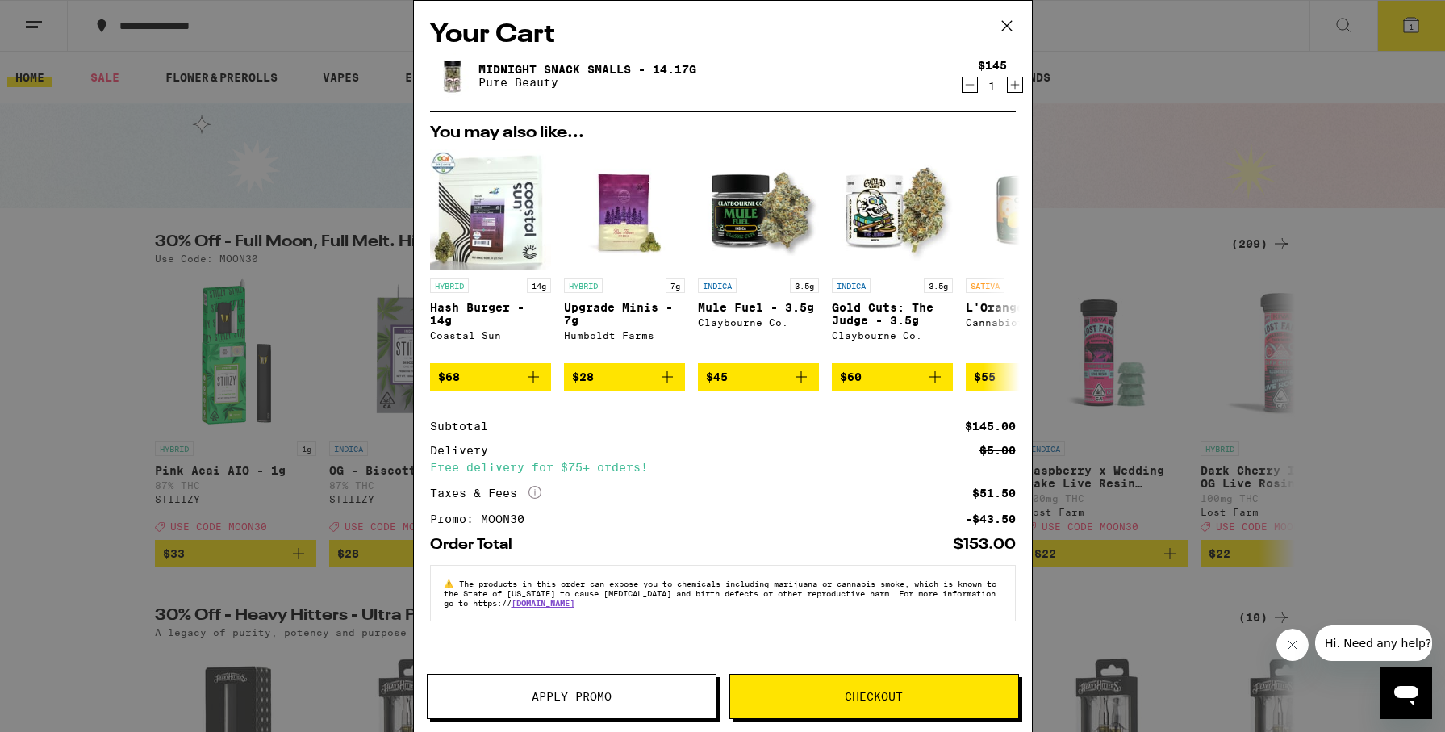
click at [904, 696] on span "Checkout" at bounding box center [874, 696] width 288 height 11
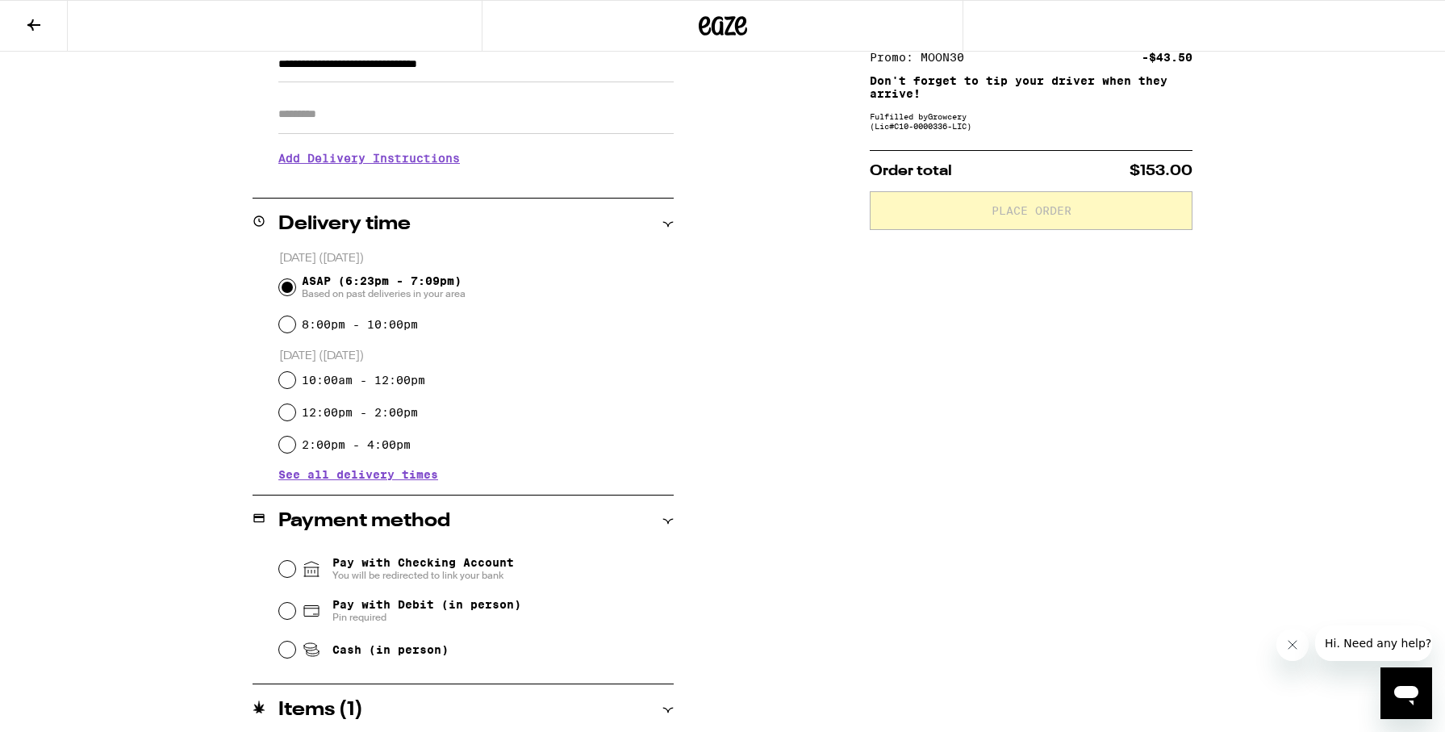
scroll to position [315, 0]
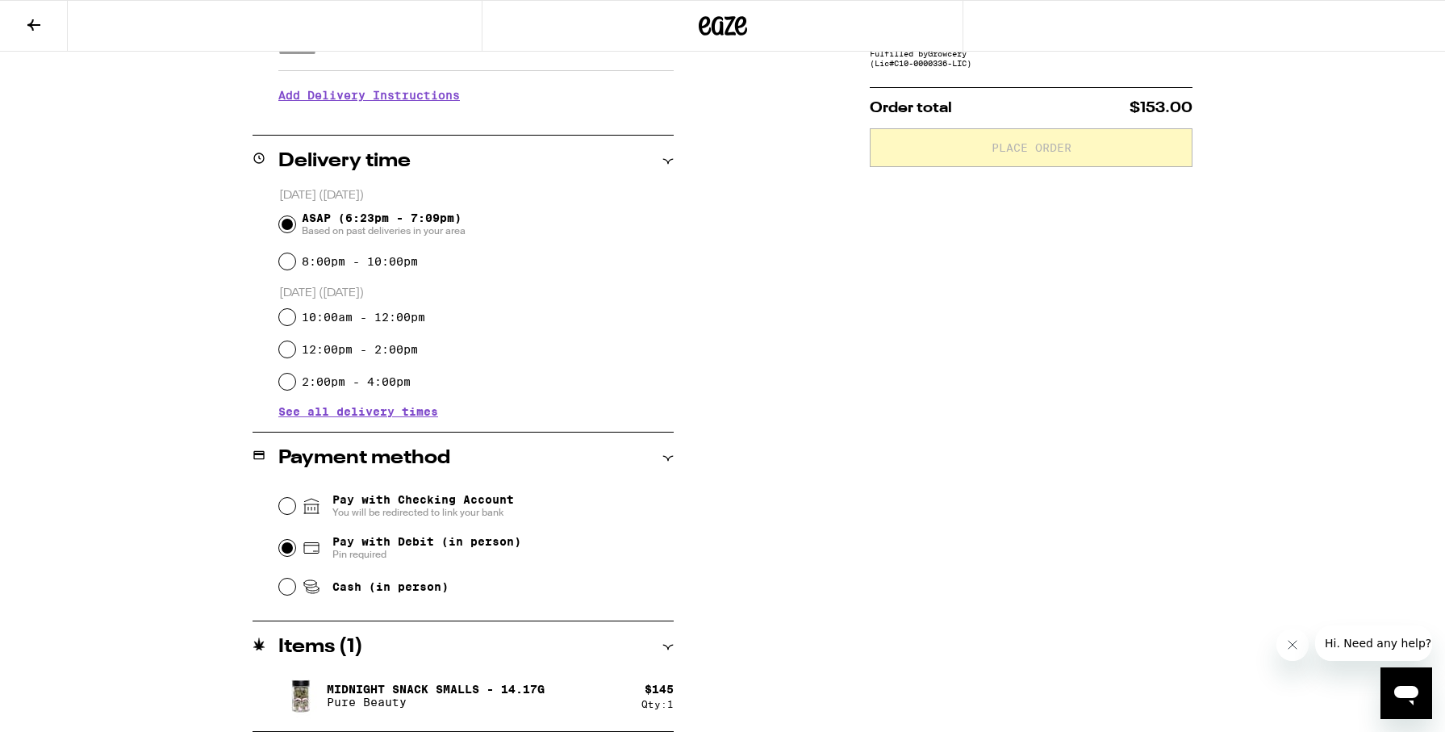
click at [286, 553] on input "Pay with Debit (in person) Pin required" at bounding box center [287, 548] width 16 height 16
radio input "true"
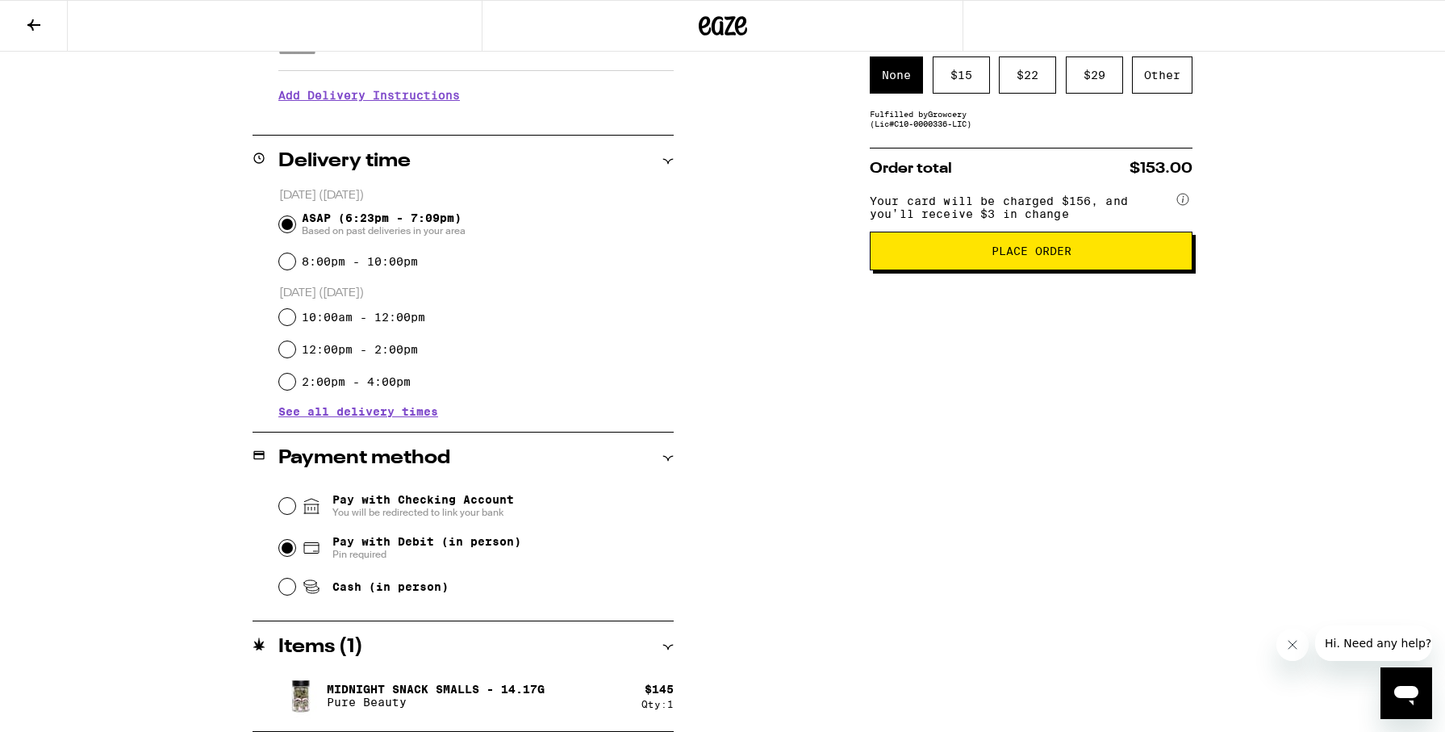
click at [1072, 270] on button "Place Order" at bounding box center [1031, 251] width 323 height 39
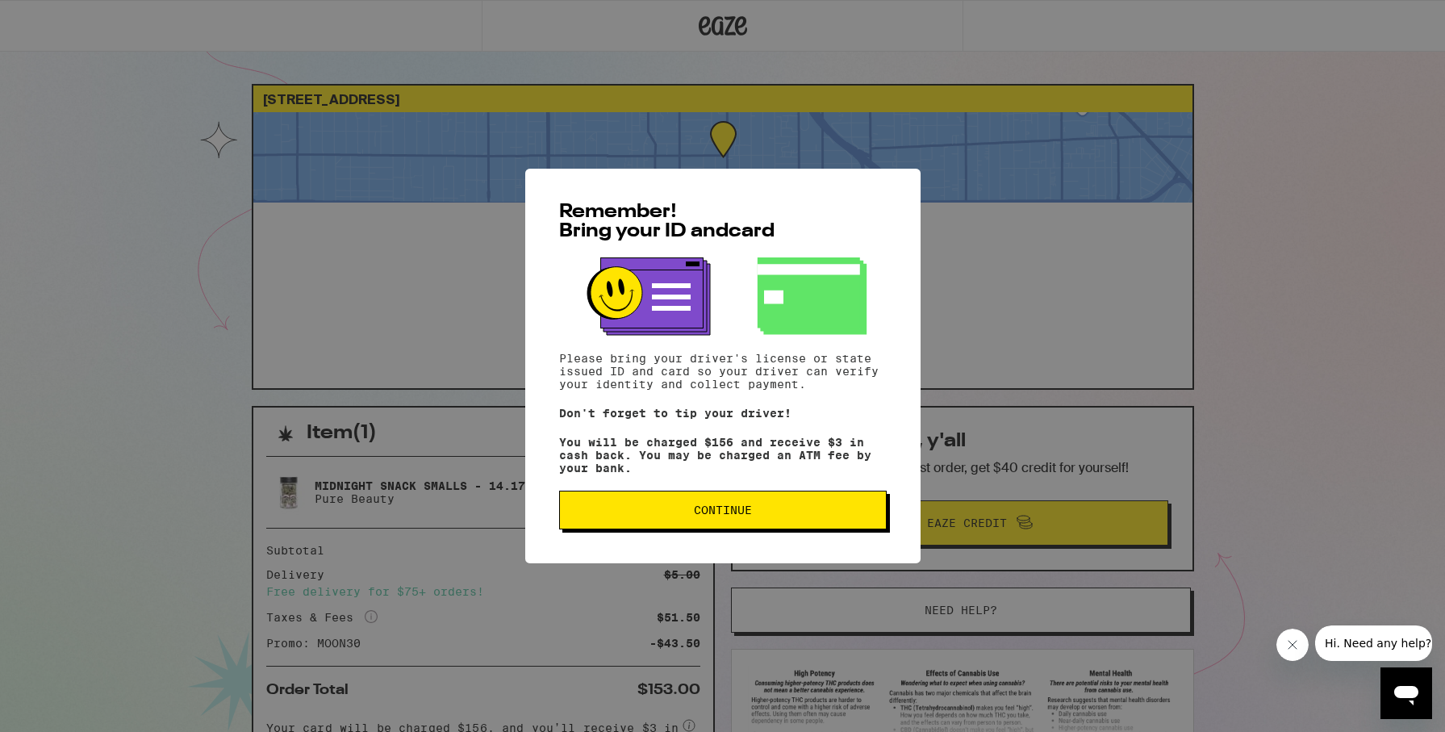
click at [744, 512] on span "Continue" at bounding box center [723, 509] width 58 height 11
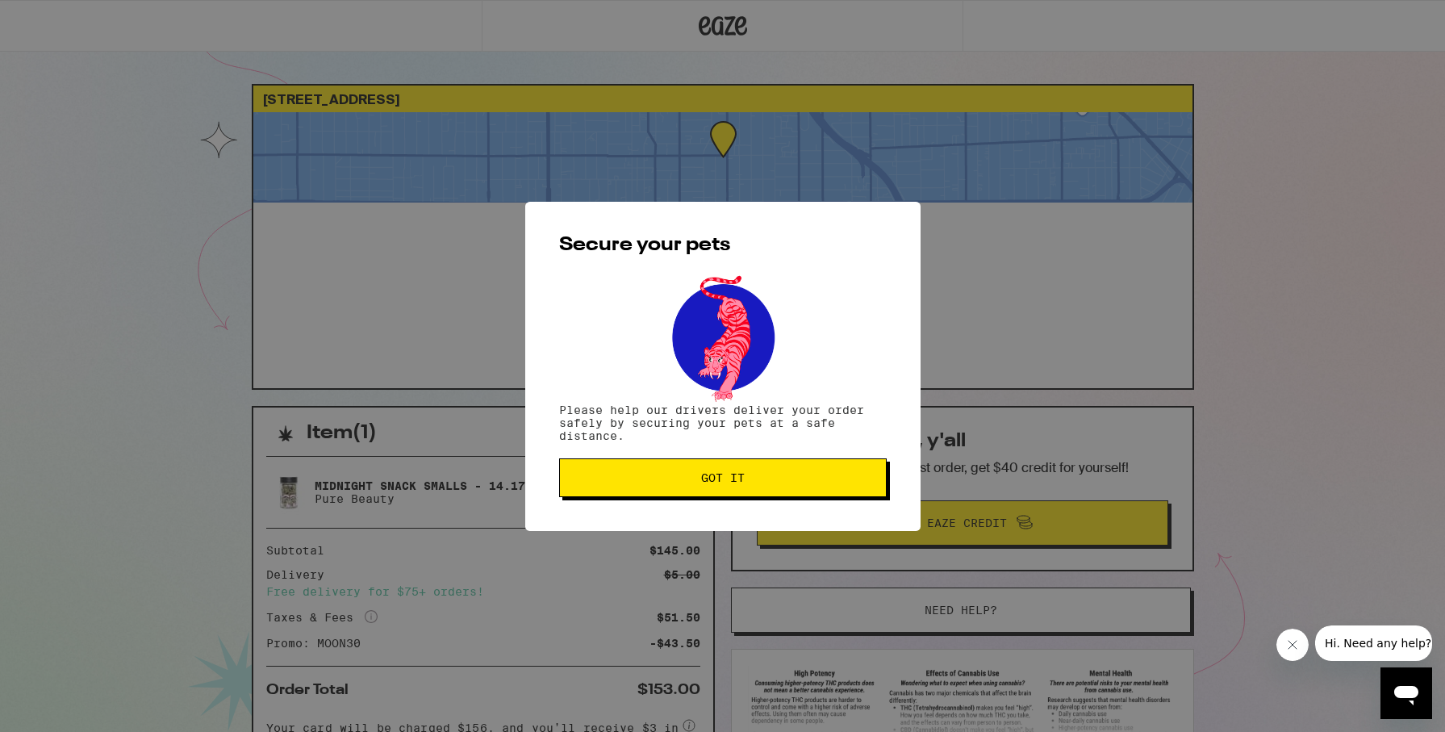
drag, startPoint x: 826, startPoint y: 474, endPoint x: 1117, endPoint y: 410, distance: 298.3
click at [831, 474] on button "Got it" at bounding box center [723, 477] width 328 height 39
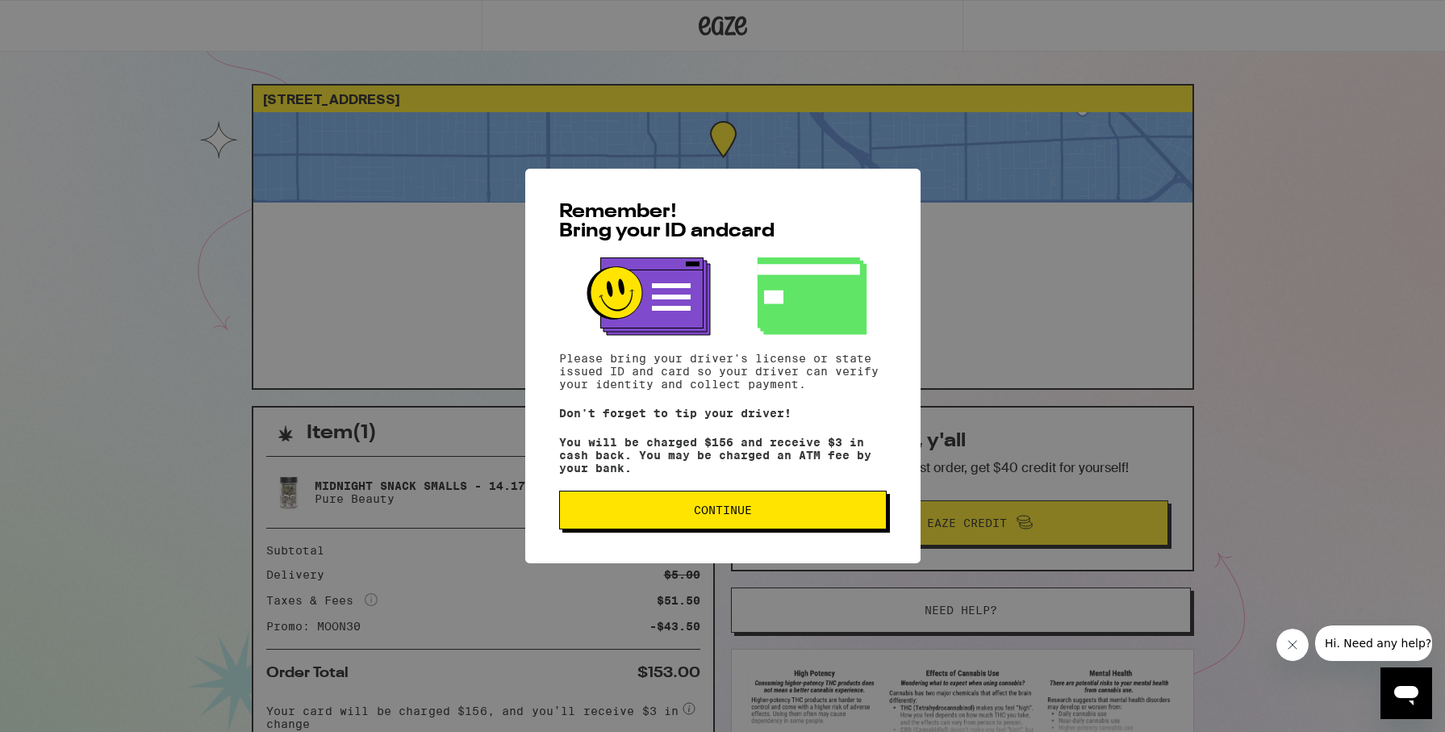
click at [751, 509] on span "Continue" at bounding box center [723, 509] width 58 height 11
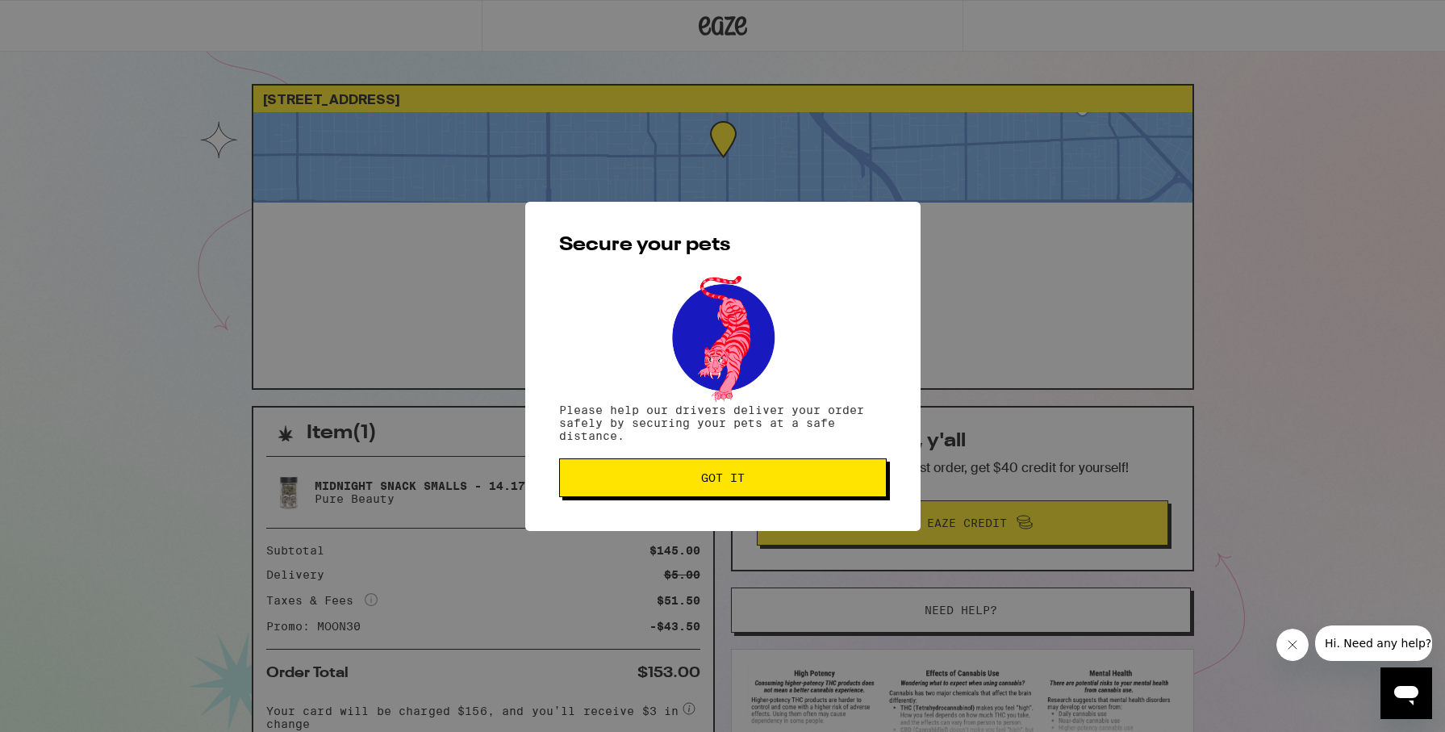
click at [706, 478] on span "Got it" at bounding box center [723, 477] width 44 height 11
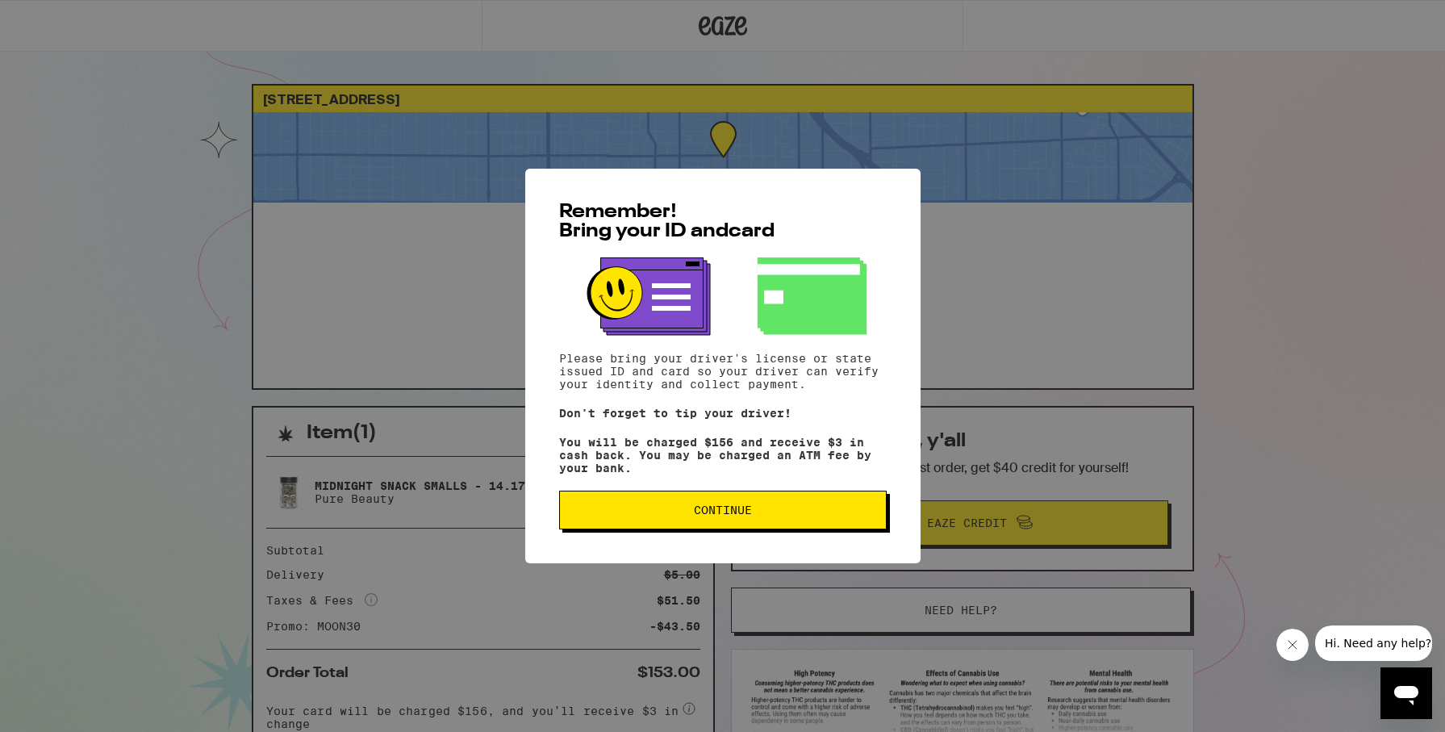
click at [772, 527] on button "Continue" at bounding box center [723, 510] width 328 height 39
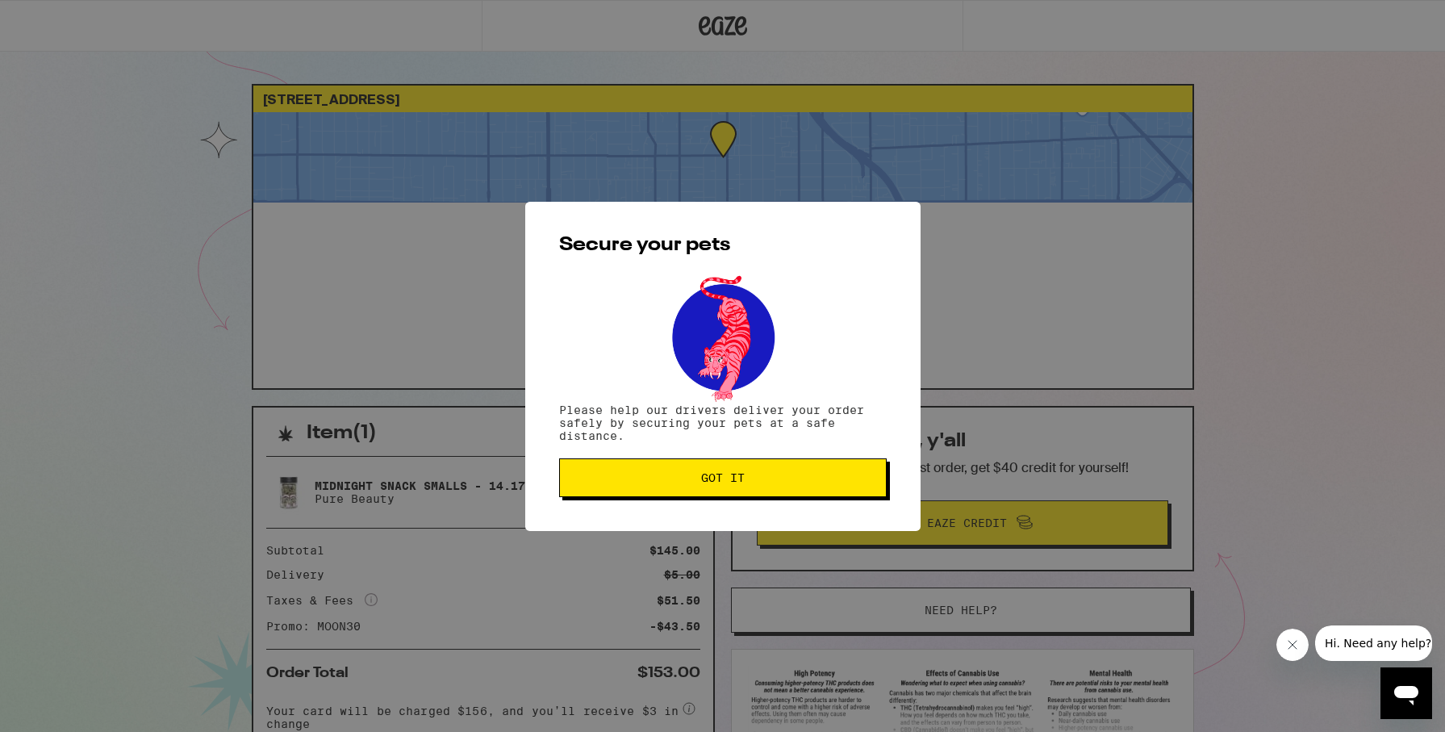
click at [752, 494] on button "Got it" at bounding box center [723, 477] width 328 height 39
